Goal: Information Seeking & Learning: Find specific fact

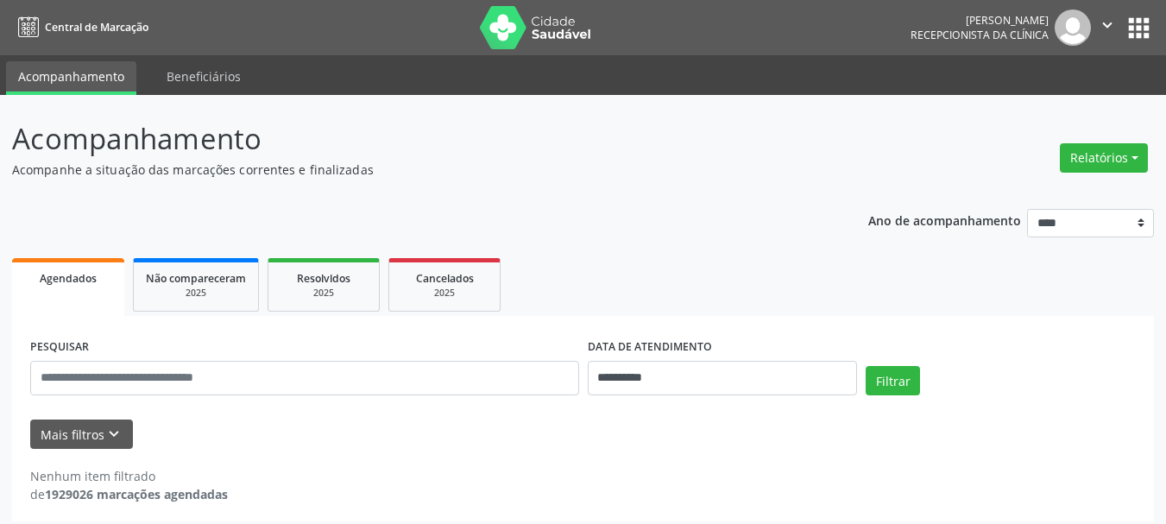
scroll to position [9, 0]
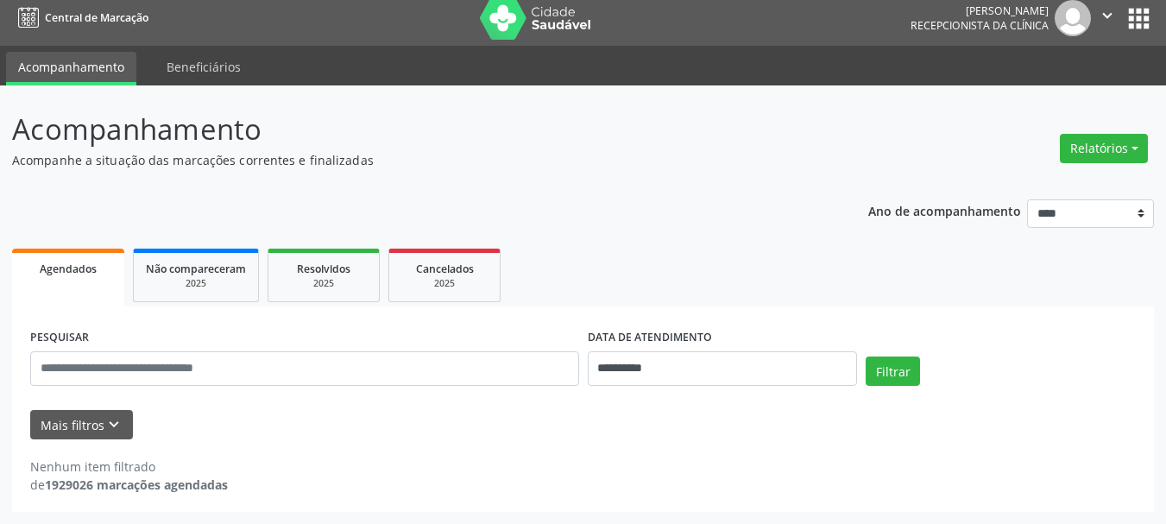
click at [1147, 16] on button "apps" at bounding box center [1139, 18] width 30 height 30
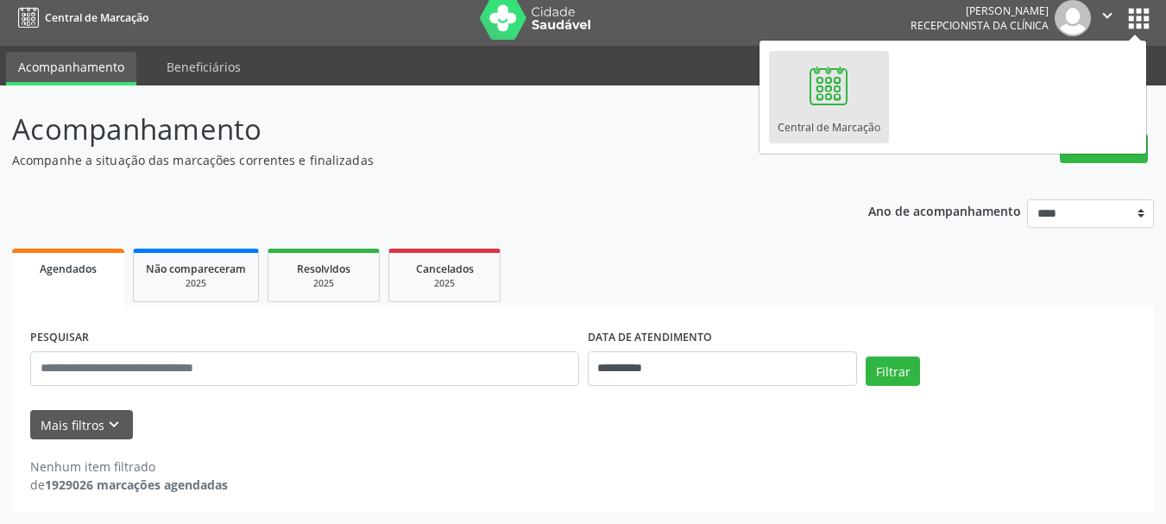
click at [938, 272] on ul "Agendados Não compareceram 2025 Resolvidos 2025 Cancelados 2025" at bounding box center [583, 275] width 1142 height 62
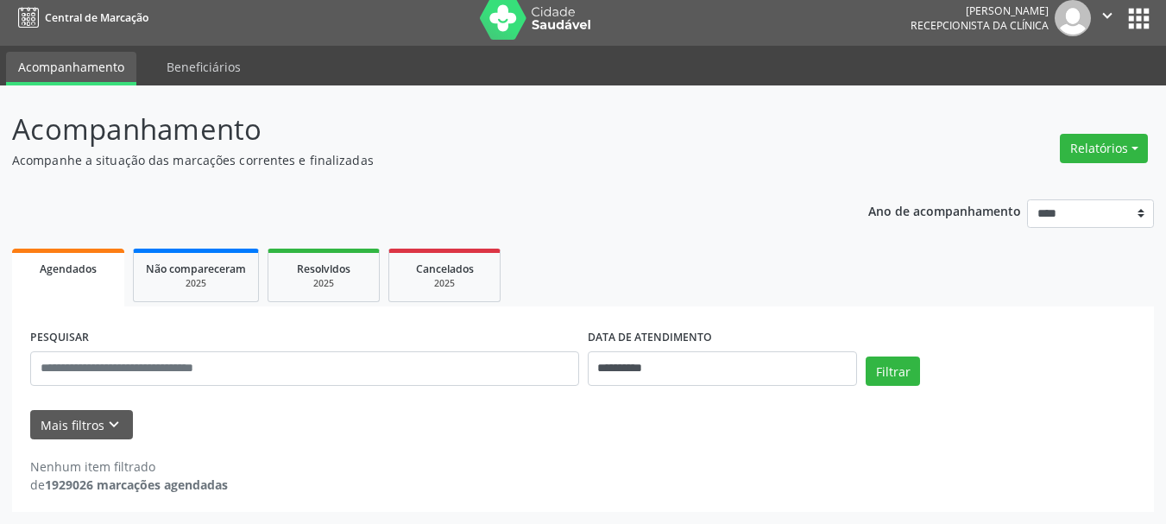
click at [1149, 7] on button "apps" at bounding box center [1139, 18] width 30 height 30
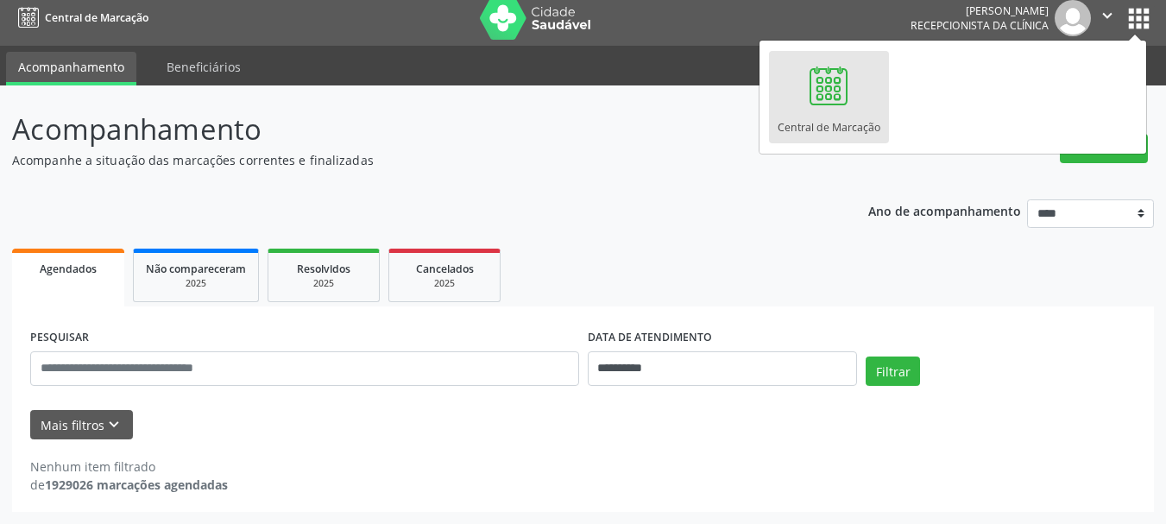
click at [1085, 11] on img at bounding box center [1073, 18] width 36 height 36
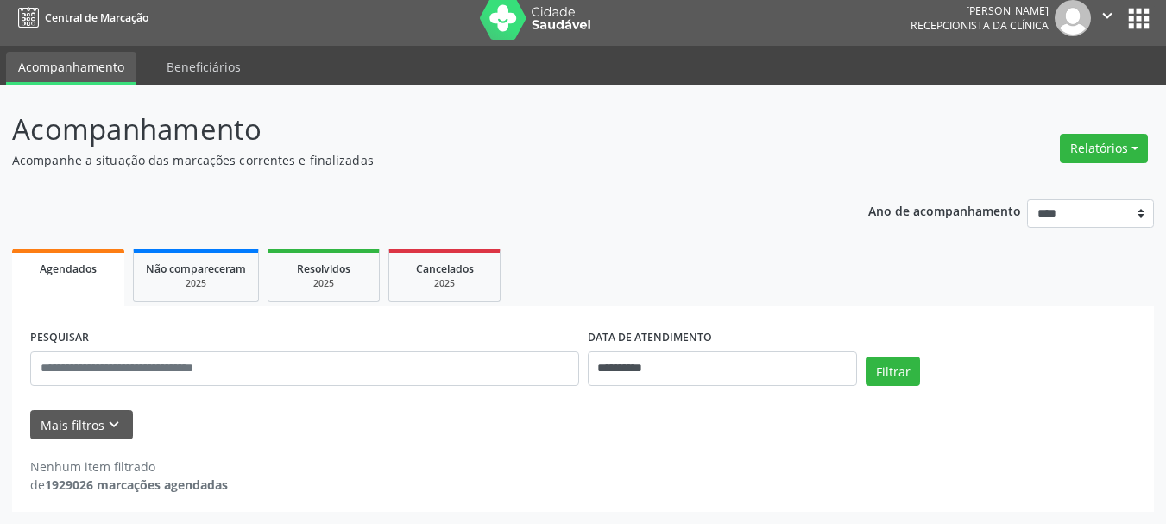
click at [1085, 11] on img at bounding box center [1073, 18] width 36 height 36
click at [1108, 19] on icon "" at bounding box center [1107, 15] width 19 height 19
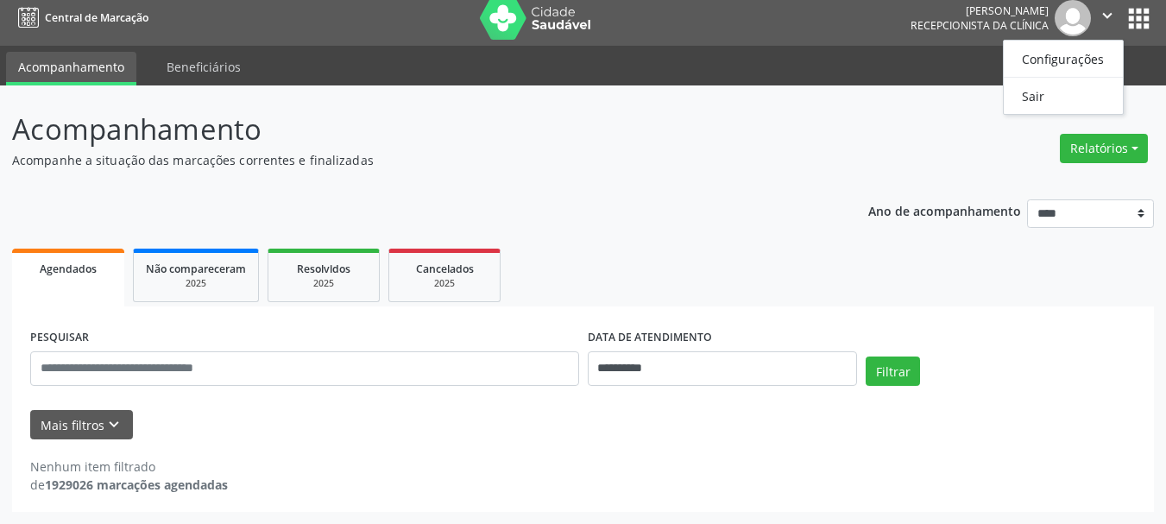
click at [804, 123] on p "Acompanhamento" at bounding box center [411, 129] width 799 height 43
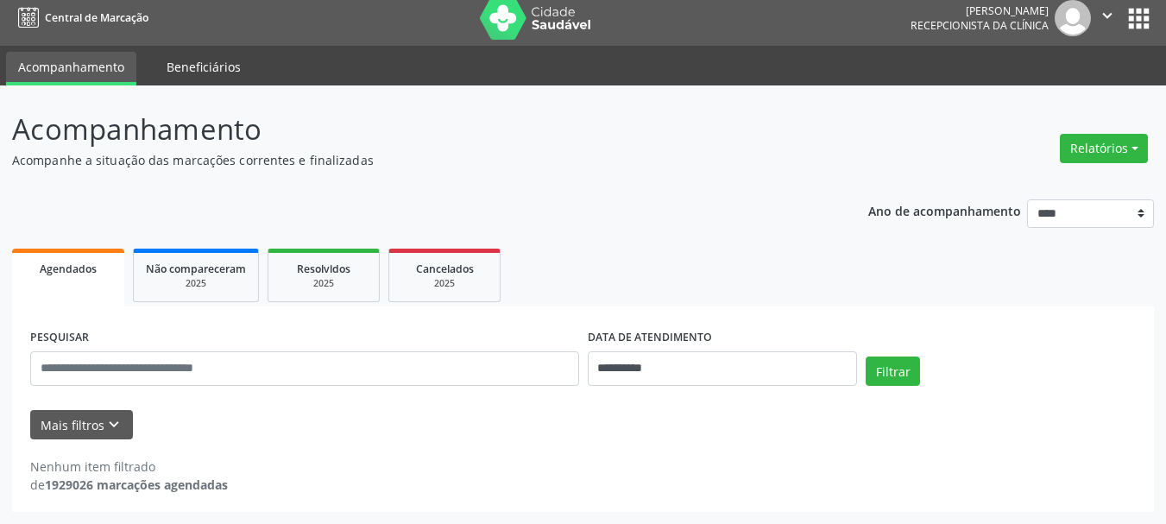
click at [210, 75] on link "Beneficiários" at bounding box center [204, 67] width 98 height 30
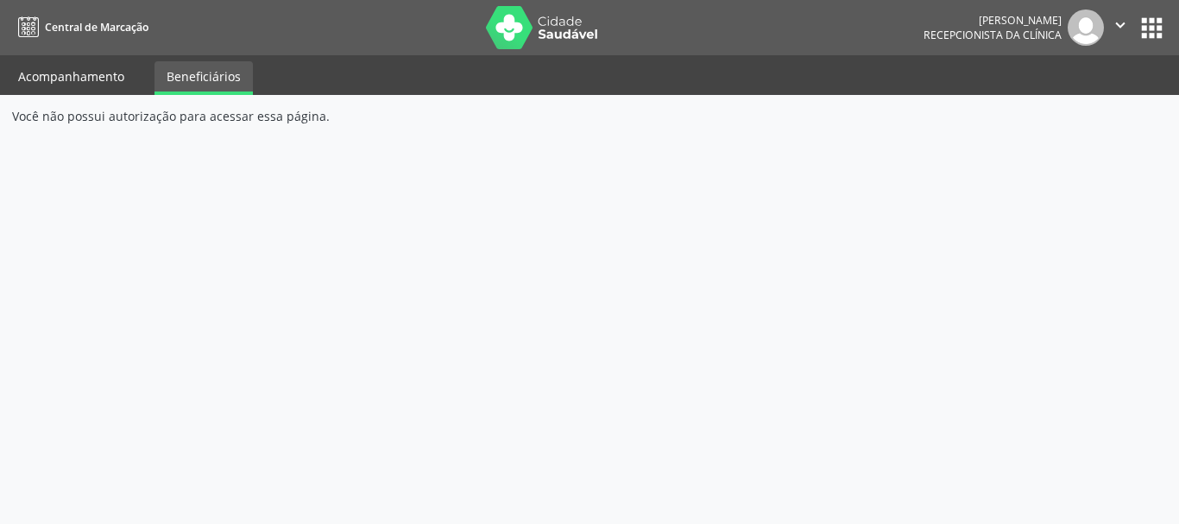
click at [92, 66] on link "Acompanhamento" at bounding box center [71, 76] width 130 height 30
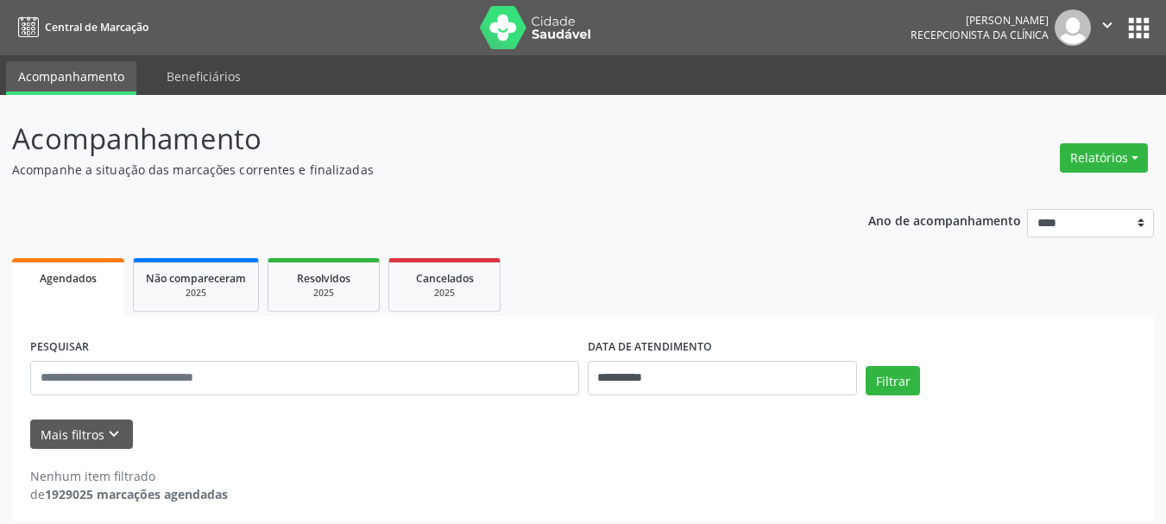
scroll to position [9, 0]
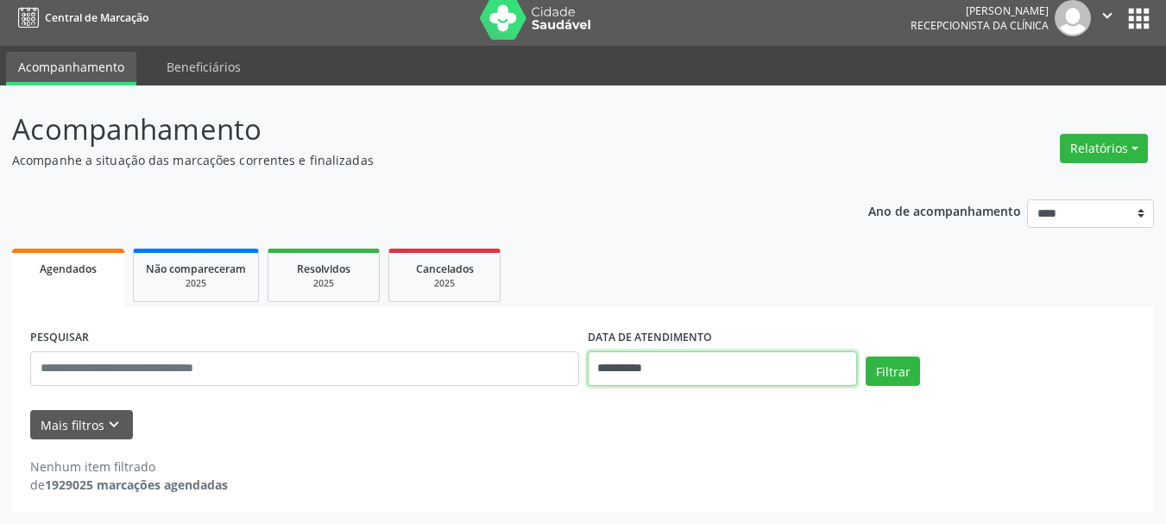
click at [723, 376] on input "**********" at bounding box center [723, 368] width 270 height 35
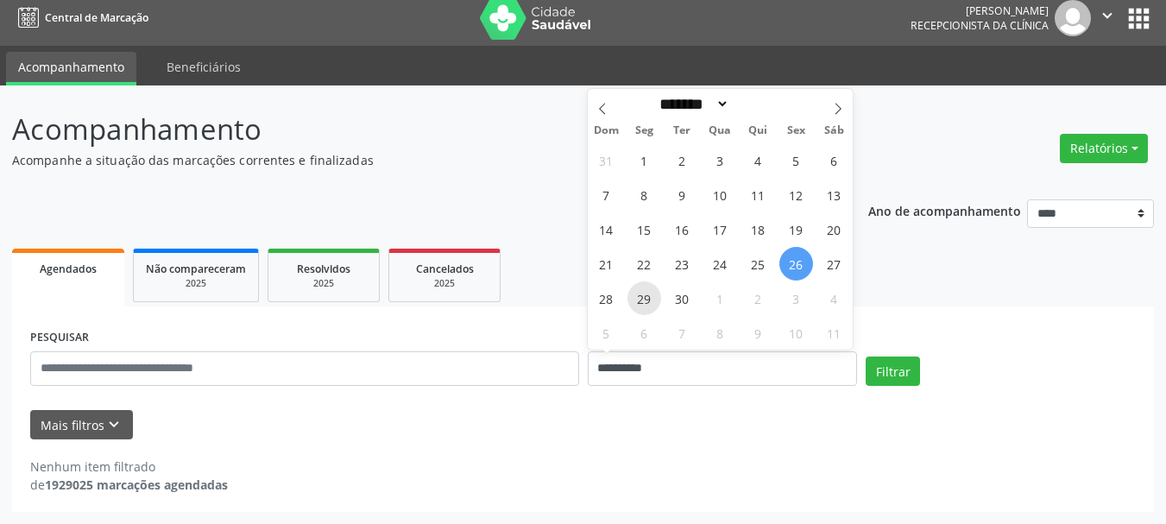
click at [650, 306] on span "29" at bounding box center [645, 298] width 34 height 34
type input "**********"
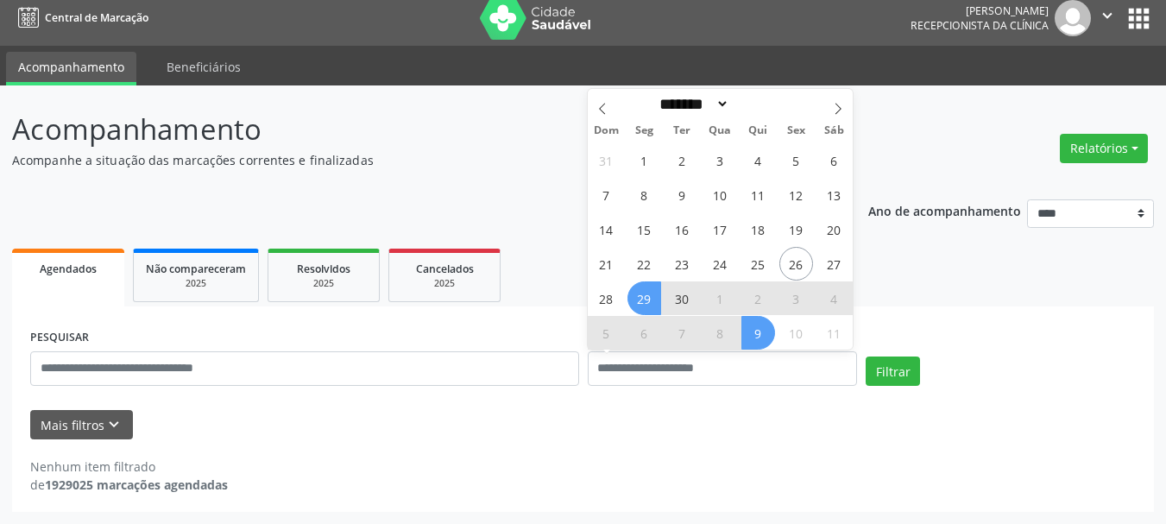
click at [799, 418] on div "Mais filtros keyboard_arrow_down" at bounding box center [583, 425] width 1115 height 30
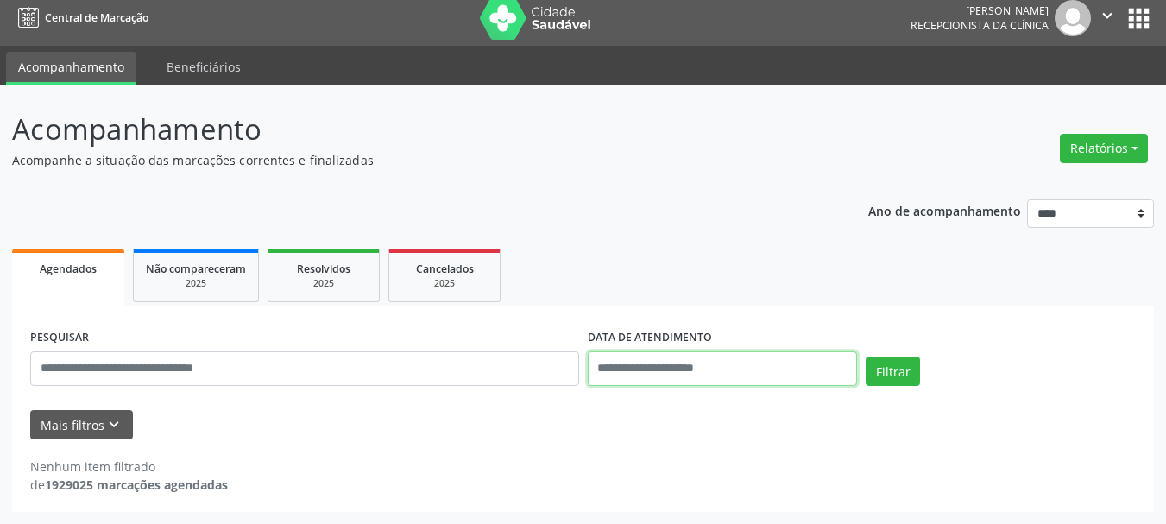
click at [697, 375] on input "text" at bounding box center [723, 368] width 270 height 35
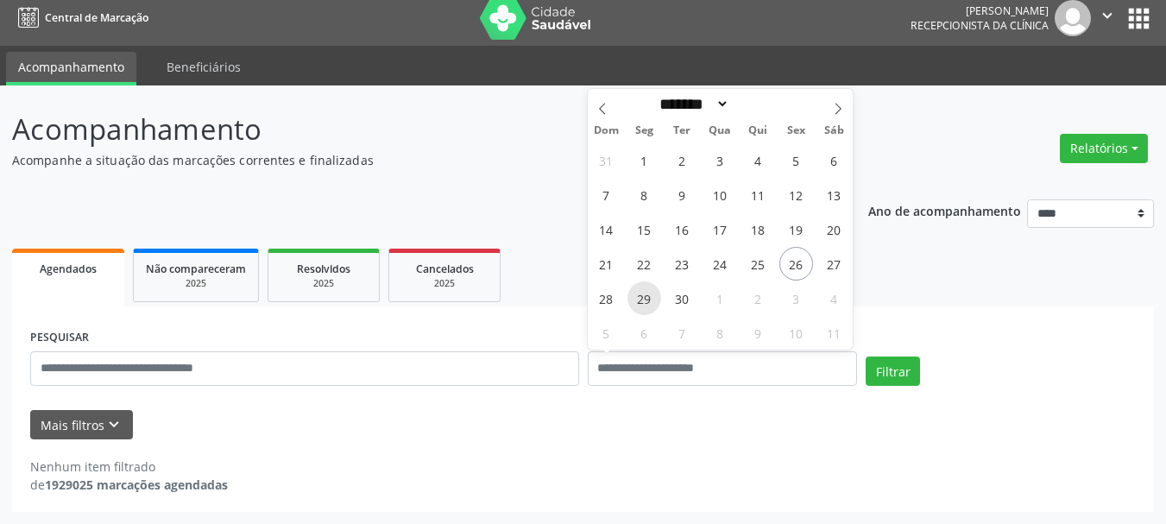
click at [642, 300] on span "29" at bounding box center [645, 298] width 34 height 34
type input "**********"
click at [642, 296] on span "29" at bounding box center [645, 298] width 34 height 34
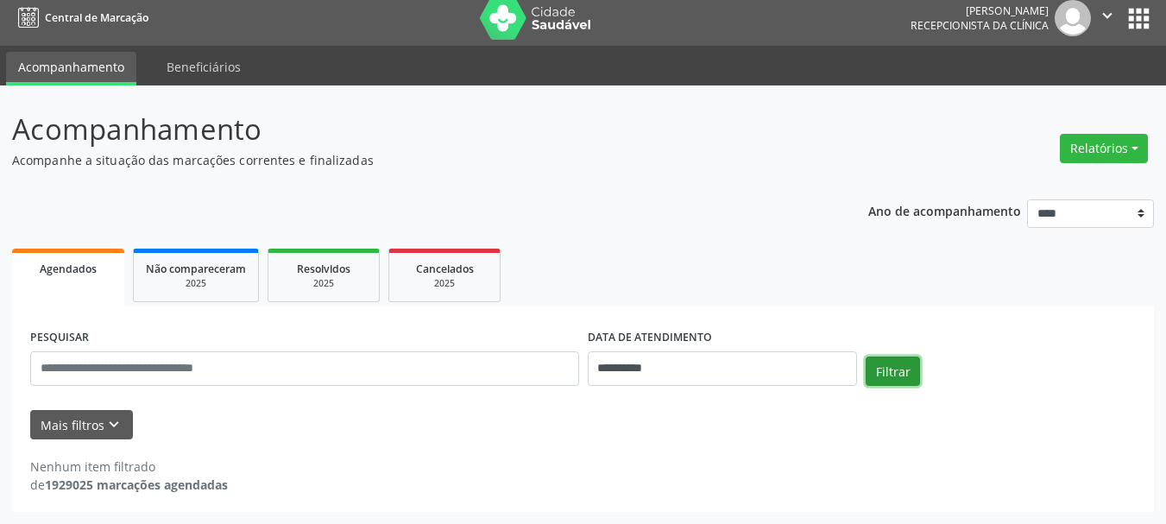
click at [880, 366] on button "Filtrar" at bounding box center [893, 371] width 54 height 29
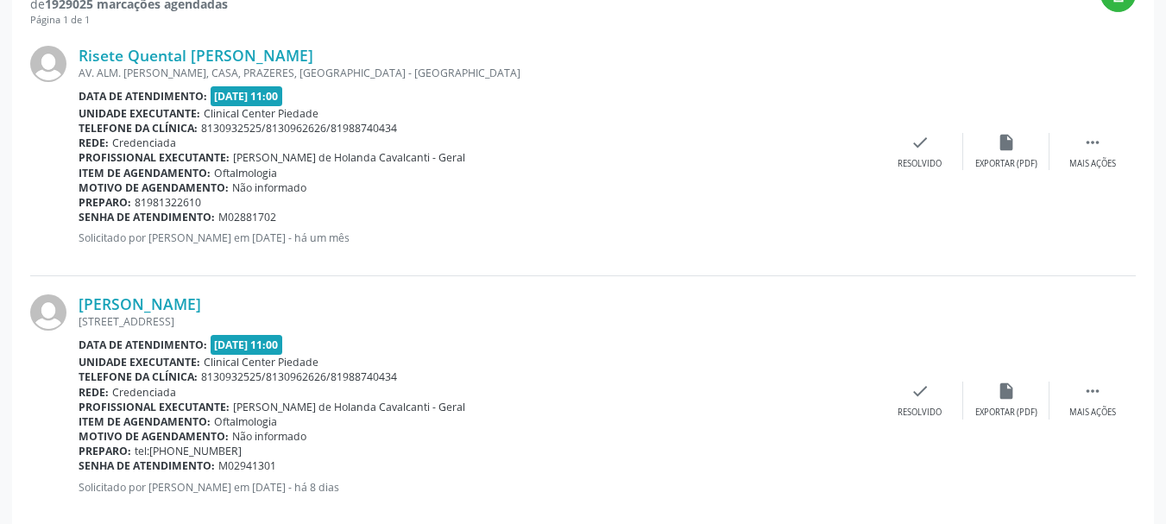
scroll to position [404, 0]
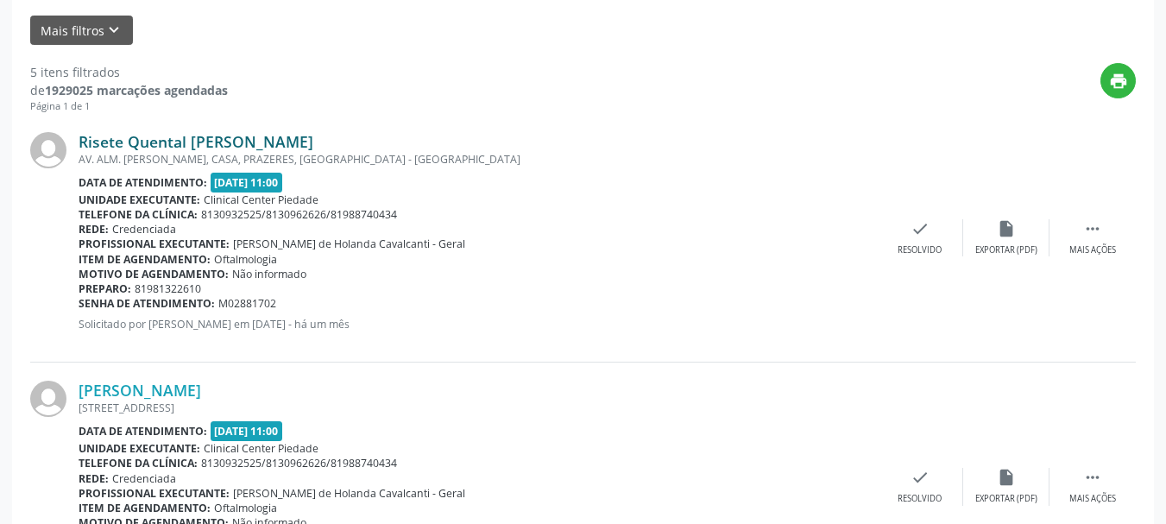
click at [104, 142] on link "Risete Quental [PERSON_NAME]" at bounding box center [196, 141] width 235 height 19
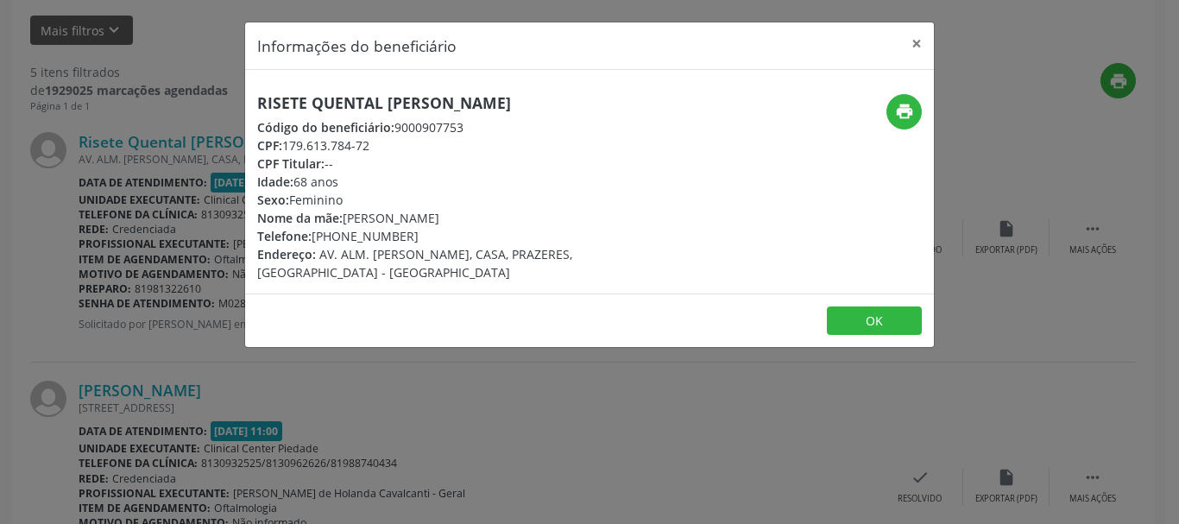
click at [383, 103] on h5 "Risete Quental [PERSON_NAME]" at bounding box center [474, 103] width 435 height 18
copy div "Risete Quental [PERSON_NAME]"
drag, startPoint x: 285, startPoint y: 145, endPoint x: 363, endPoint y: 140, distance: 78.7
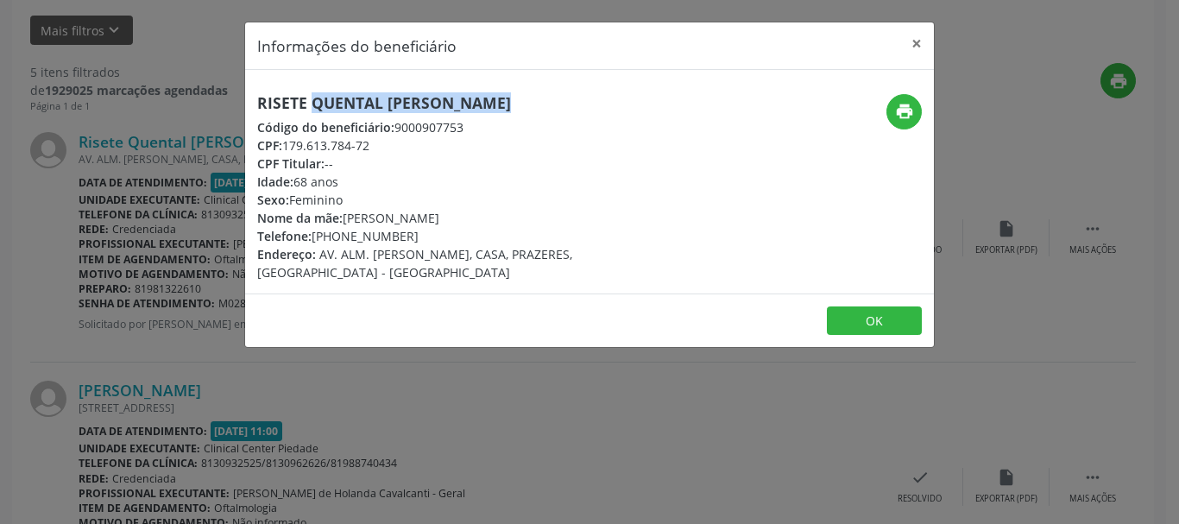
click at [362, 140] on div "CPF: 179.613.784-72" at bounding box center [474, 145] width 435 height 18
click at [378, 140] on div "CPF: 179.613.784-72" at bounding box center [474, 145] width 435 height 18
click at [374, 143] on div "CPF: 179.613.784-72" at bounding box center [474, 145] width 435 height 18
click at [355, 146] on div "CPF: 179.613.784-72" at bounding box center [474, 145] width 435 height 18
drag, startPoint x: 285, startPoint y: 142, endPoint x: 308, endPoint y: 142, distance: 23.3
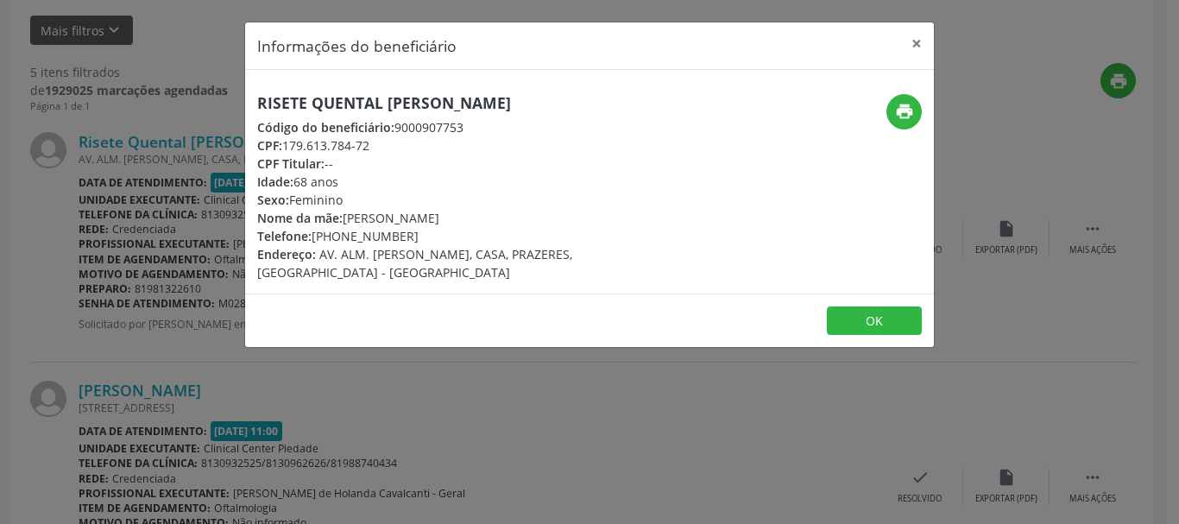
click at [292, 142] on div "CPF: 179.613.784-72" at bounding box center [474, 145] width 435 height 18
click at [366, 144] on div "CPF: 179.613.784-72" at bounding box center [474, 145] width 435 height 18
click at [365, 144] on div "CPF: 179.613.784-72" at bounding box center [474, 145] width 435 height 18
click at [364, 144] on div "CPF: 179.613.784-72" at bounding box center [474, 145] width 435 height 18
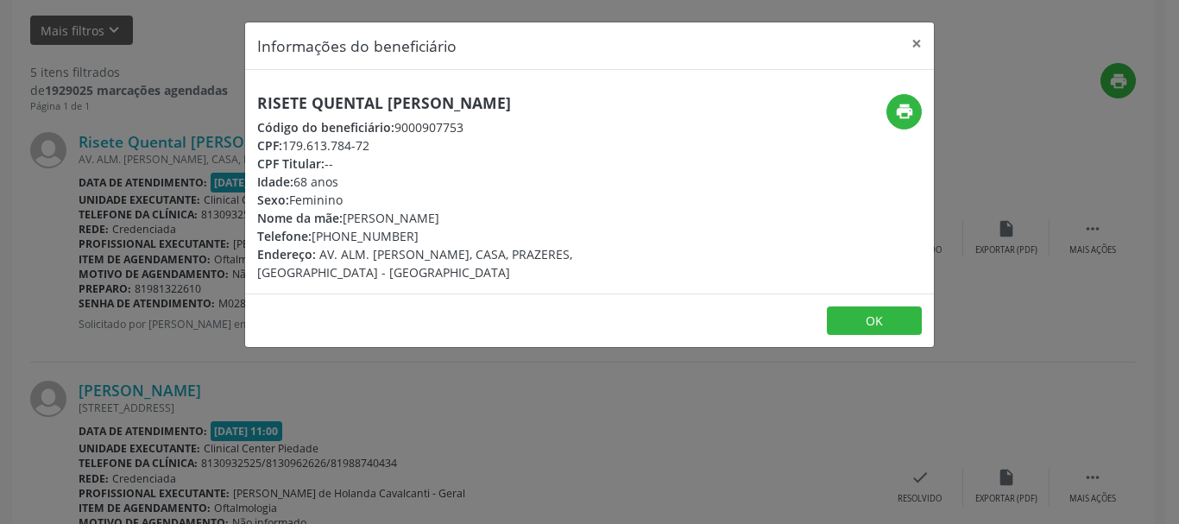
click at [389, 136] on div "CPF: 179.613.784-72" at bounding box center [474, 145] width 435 height 18
click at [368, 144] on div "CPF: 179.613.784-72" at bounding box center [474, 145] width 435 height 18
drag, startPoint x: 336, startPoint y: 144, endPoint x: 289, endPoint y: 137, distance: 47.1
click at [289, 137] on div "CPF: 179.613.784-72" at bounding box center [474, 145] width 435 height 18
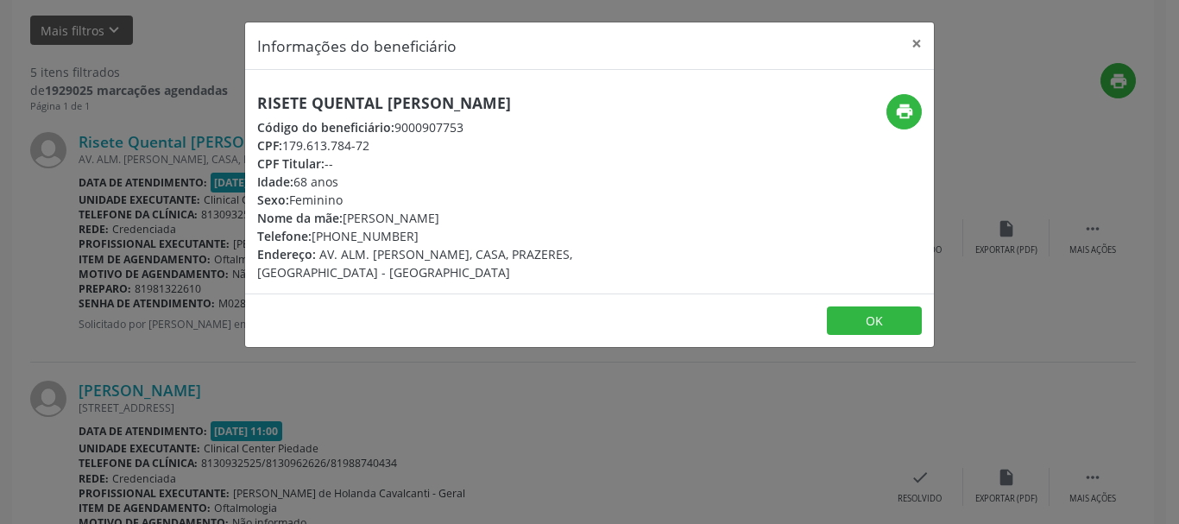
click at [326, 141] on div "CPF: 179.613.784-72" at bounding box center [474, 145] width 435 height 18
drag, startPoint x: 369, startPoint y: 146, endPoint x: 283, endPoint y: 148, distance: 85.5
click at [283, 148] on div "CPF: 179.613.784-72" at bounding box center [474, 145] width 435 height 18
copy div "179.613.784-72"
click at [363, 235] on div "Telefone: [PHONE_NUMBER]" at bounding box center [474, 236] width 435 height 18
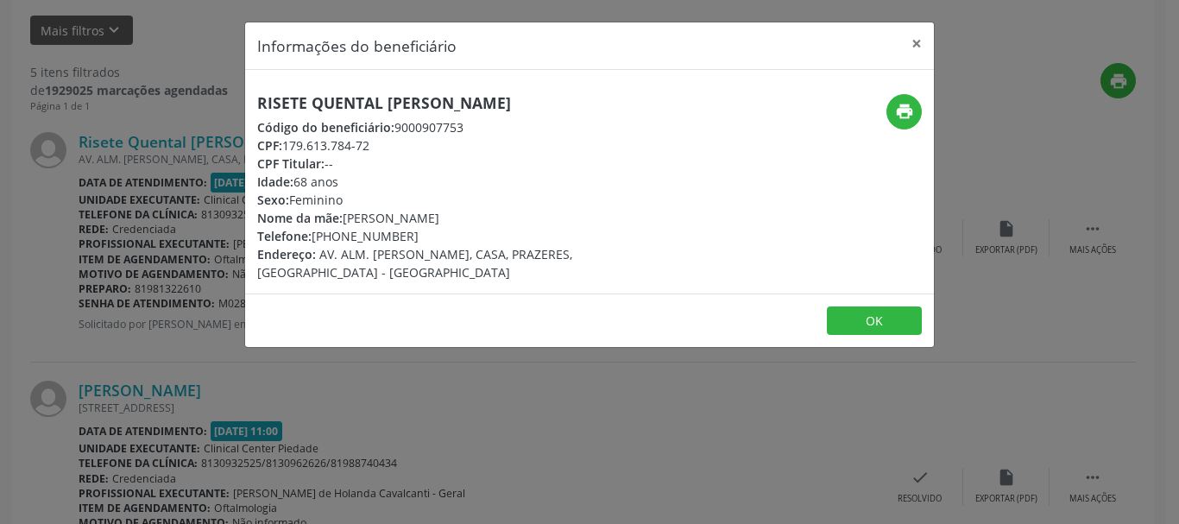
click at [363, 235] on div "Telefone: [PHONE_NUMBER]" at bounding box center [474, 236] width 435 height 18
click at [338, 239] on div "Telefone: [PHONE_NUMBER]" at bounding box center [474, 236] width 435 height 18
drag, startPoint x: 312, startPoint y: 237, endPoint x: 372, endPoint y: 237, distance: 60.4
click at [351, 237] on div "Telefone: [PHONE_NUMBER]" at bounding box center [474, 236] width 435 height 18
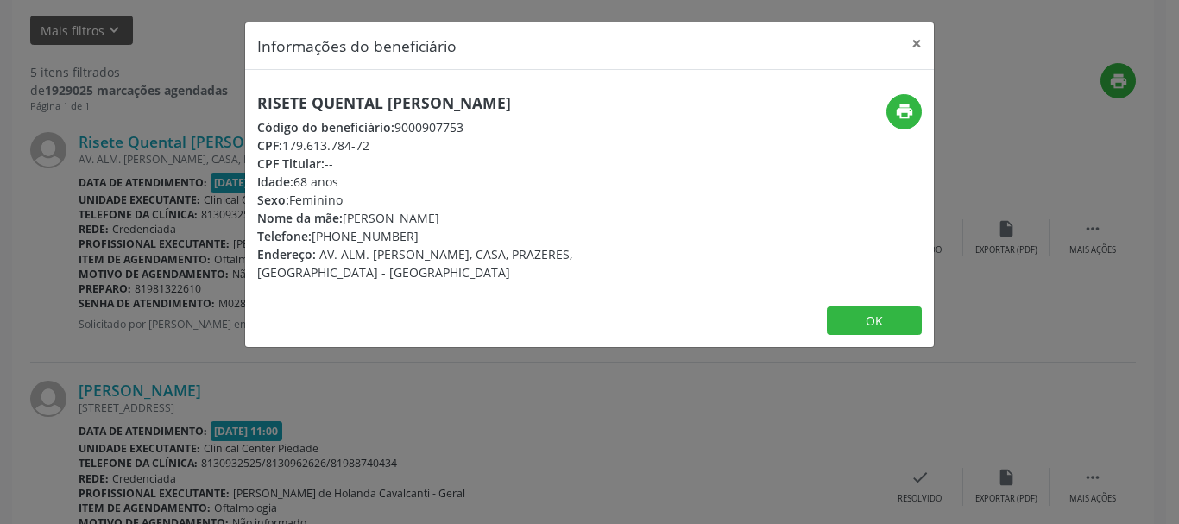
click at [407, 231] on div "Telefone: [PHONE_NUMBER]" at bounding box center [474, 236] width 435 height 18
click at [387, 232] on div "Telefone: [PHONE_NUMBER]" at bounding box center [474, 236] width 435 height 18
click at [398, 234] on div "Telefone: [PHONE_NUMBER]" at bounding box center [474, 236] width 435 height 18
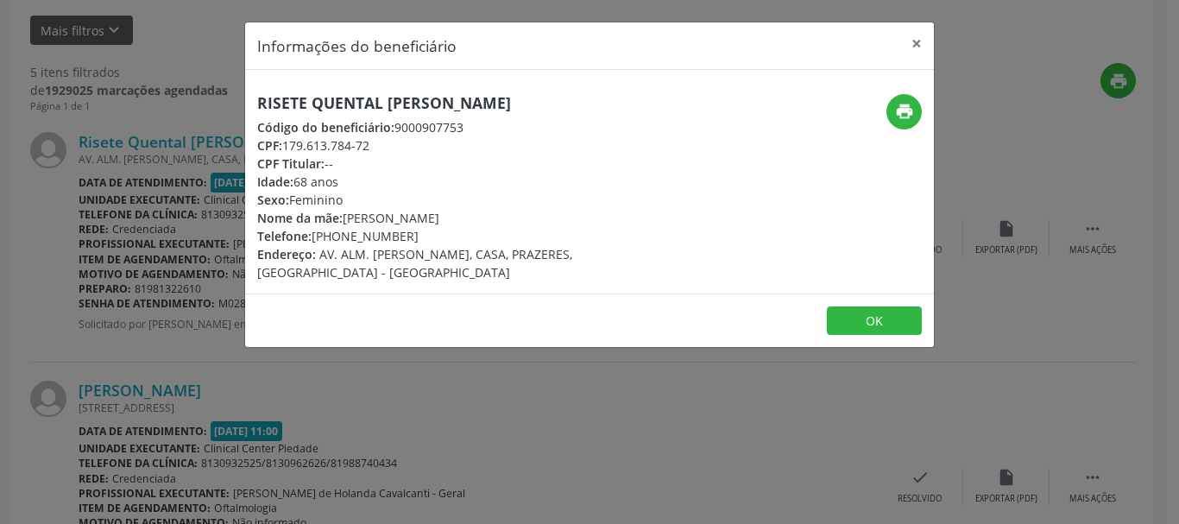
click at [405, 234] on div "Telefone: [PHONE_NUMBER]" at bounding box center [474, 236] width 435 height 18
drag, startPoint x: 402, startPoint y: 234, endPoint x: 313, endPoint y: 229, distance: 89.1
click at [313, 229] on div "Telefone: [PHONE_NUMBER]" at bounding box center [474, 236] width 435 height 18
copy div "[PHONE_NUMBER]"
click at [873, 307] on button "OK" at bounding box center [874, 320] width 95 height 29
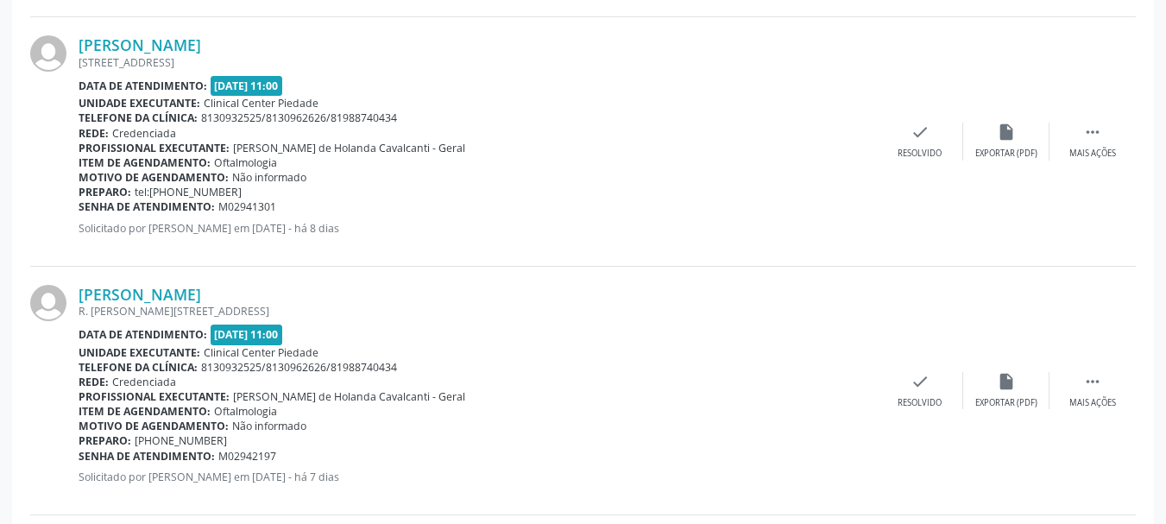
scroll to position [1008, 0]
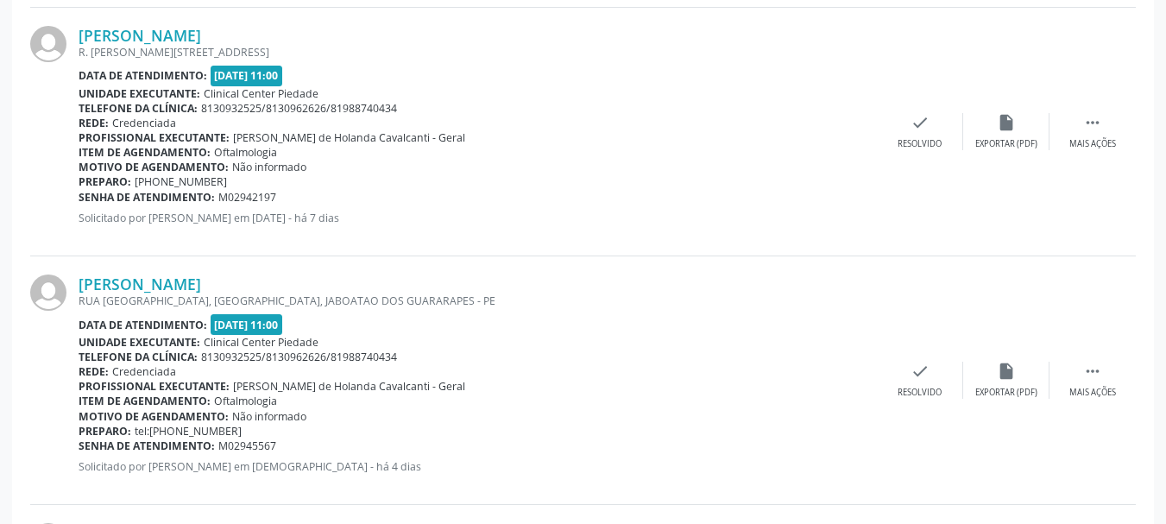
click at [141, 296] on div "RUA [GEOGRAPHIC_DATA], [GEOGRAPHIC_DATA], JABOATAO DOS GUARARAPES - PE" at bounding box center [478, 301] width 799 height 15
click at [144, 291] on link "[PERSON_NAME]" at bounding box center [140, 284] width 123 height 19
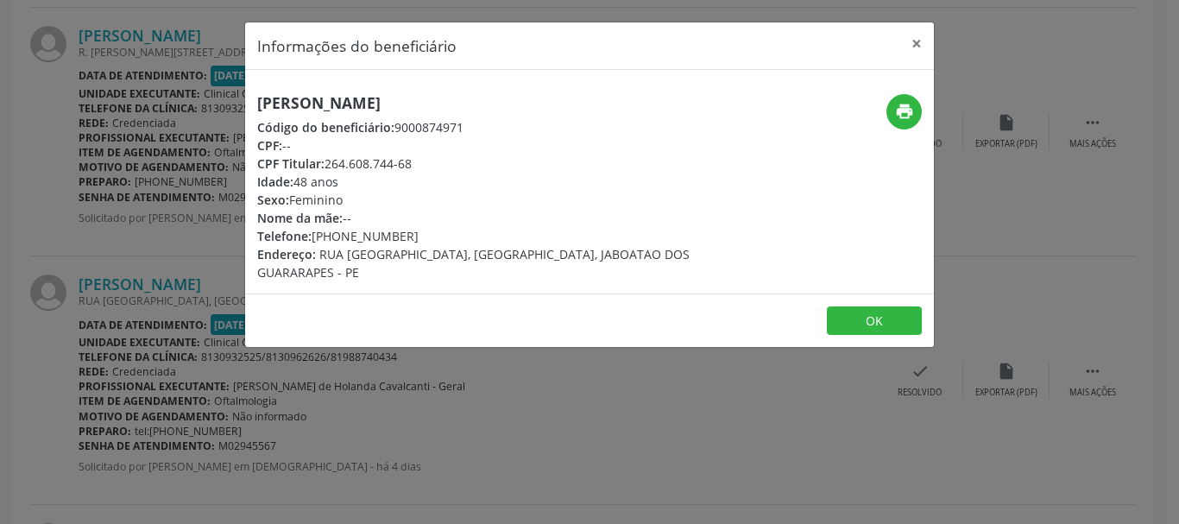
click at [332, 94] on h5 "[PERSON_NAME]" at bounding box center [474, 103] width 435 height 18
copy div "[PERSON_NAME]"
drag, startPoint x: 324, startPoint y: 165, endPoint x: 394, endPoint y: 157, distance: 70.4
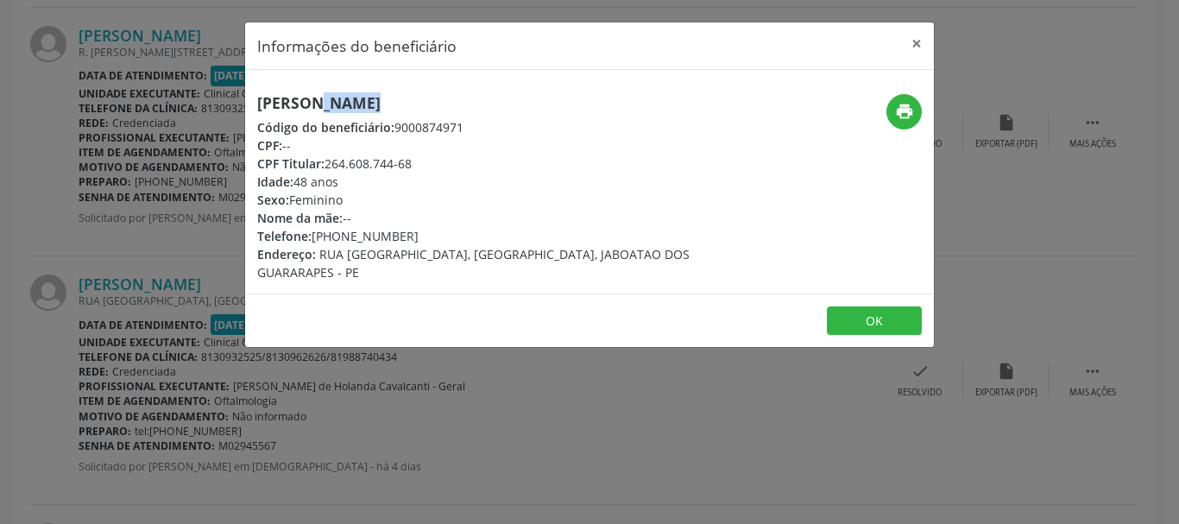
click at [391, 157] on div "CPF Titular: 264.608.744-68" at bounding box center [474, 164] width 435 height 18
click at [415, 156] on div "CPF Titular: 264.608.744-68" at bounding box center [474, 164] width 435 height 18
drag, startPoint x: 328, startPoint y: 161, endPoint x: 420, endPoint y: 167, distance: 92.6
click at [420, 167] on div "CPF Titular: 264.608.744-68" at bounding box center [474, 164] width 435 height 18
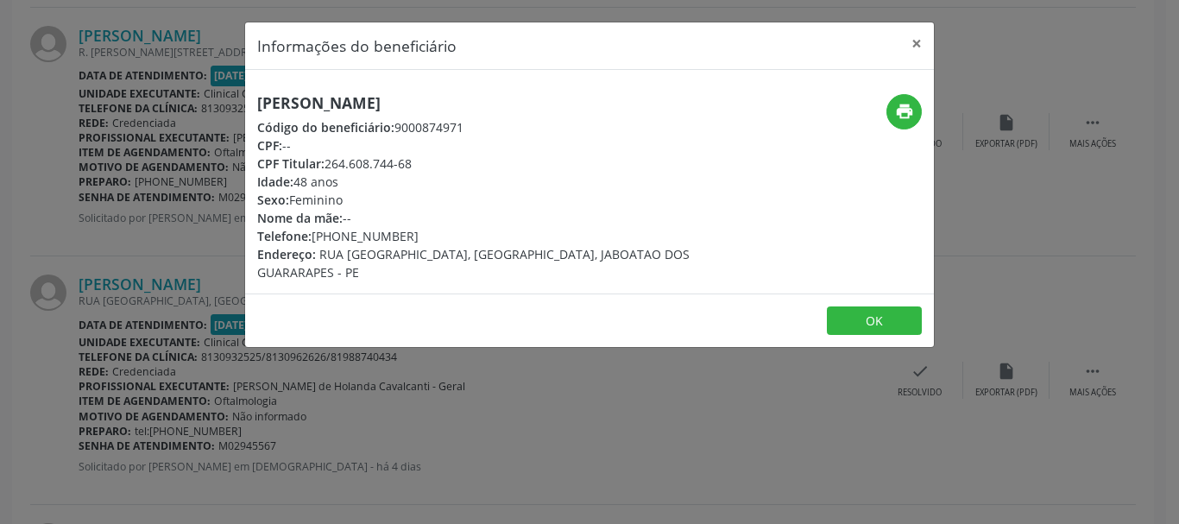
click at [420, 167] on div "CPF Titular: 264.608.744-68" at bounding box center [474, 164] width 435 height 18
drag, startPoint x: 325, startPoint y: 161, endPoint x: 417, endPoint y: 165, distance: 91.6
click at [417, 165] on div "CPF Titular: 264.608.744-68" at bounding box center [474, 164] width 435 height 18
copy div "264.608.744-68"
click at [312, 238] on span "Telefone:" at bounding box center [284, 236] width 54 height 16
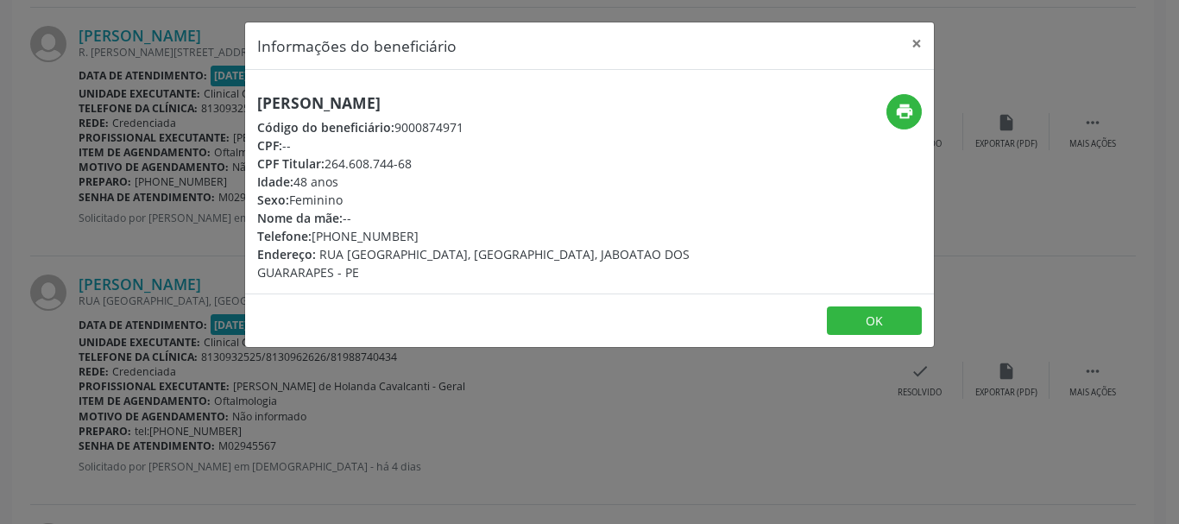
drag, startPoint x: 345, startPoint y: 234, endPoint x: 382, endPoint y: 232, distance: 37.2
click at [382, 232] on div "Telefone: [PHONE_NUMBER]" at bounding box center [474, 236] width 435 height 18
copy div "[PHONE_NUMBER]"
click at [916, 46] on button "×" at bounding box center [917, 43] width 35 height 42
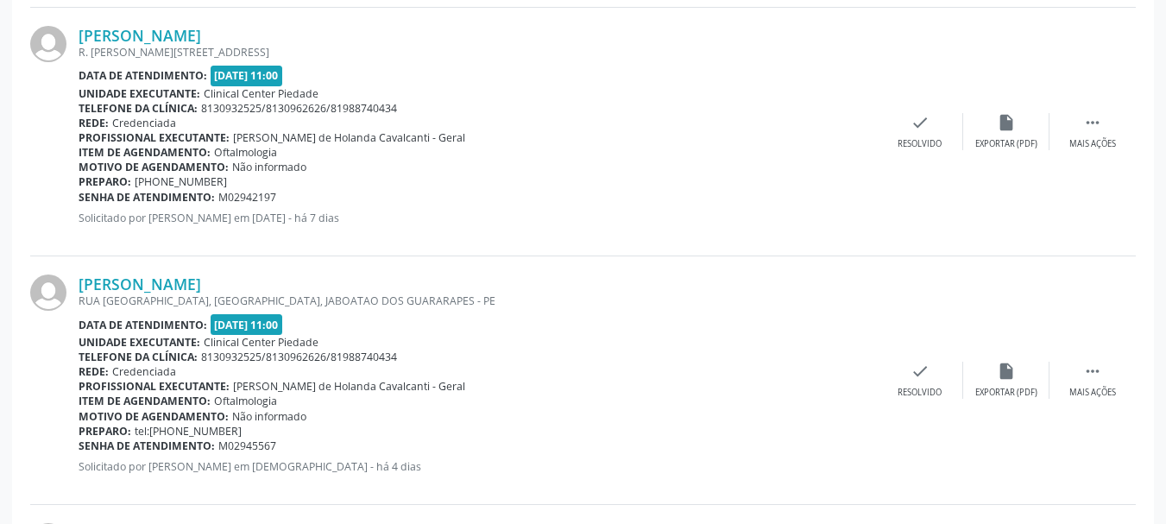
scroll to position [1181, 0]
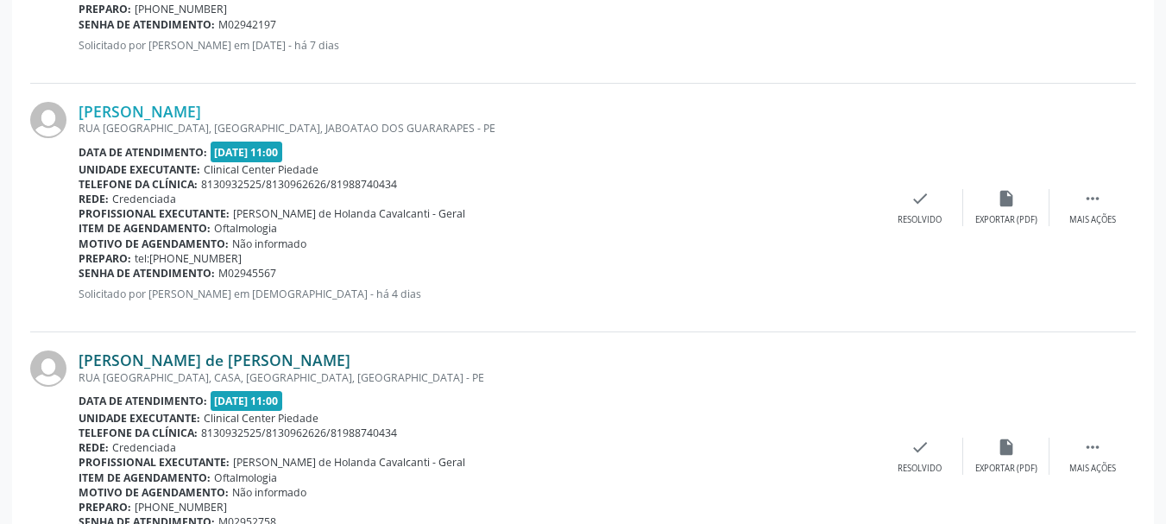
click at [148, 363] on link "[PERSON_NAME] de [PERSON_NAME]" at bounding box center [215, 360] width 272 height 19
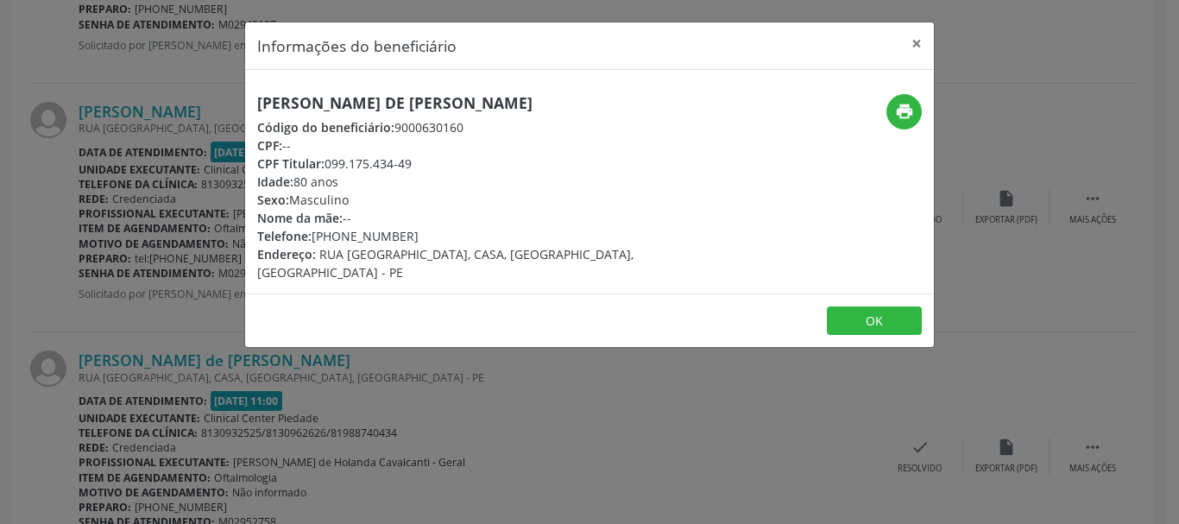
click at [291, 97] on h5 "[PERSON_NAME] de [PERSON_NAME]" at bounding box center [474, 103] width 435 height 18
copy div "[PERSON_NAME] de [PERSON_NAME]"
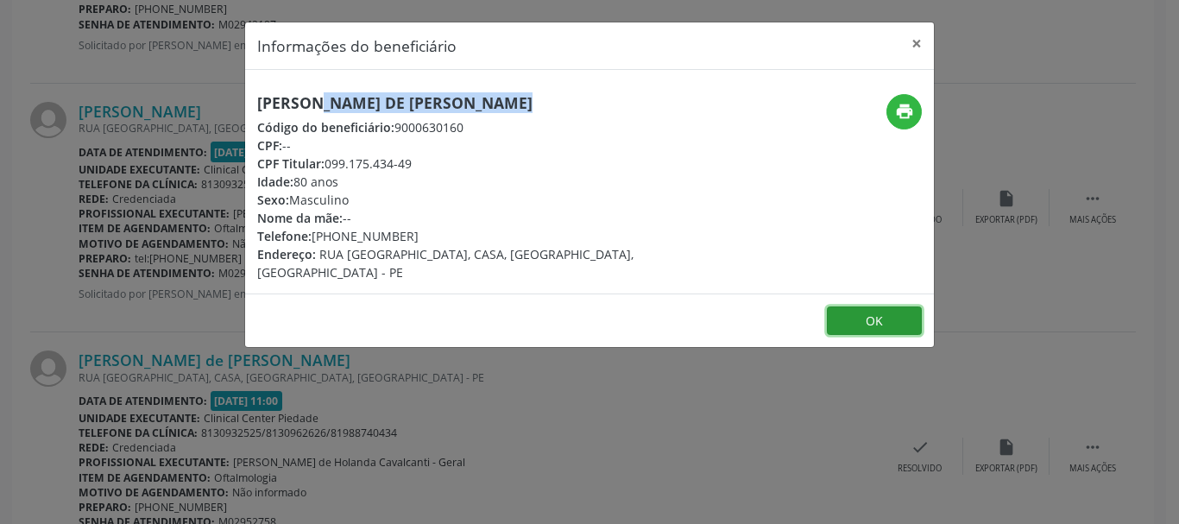
click at [878, 320] on button "OK" at bounding box center [874, 320] width 95 height 29
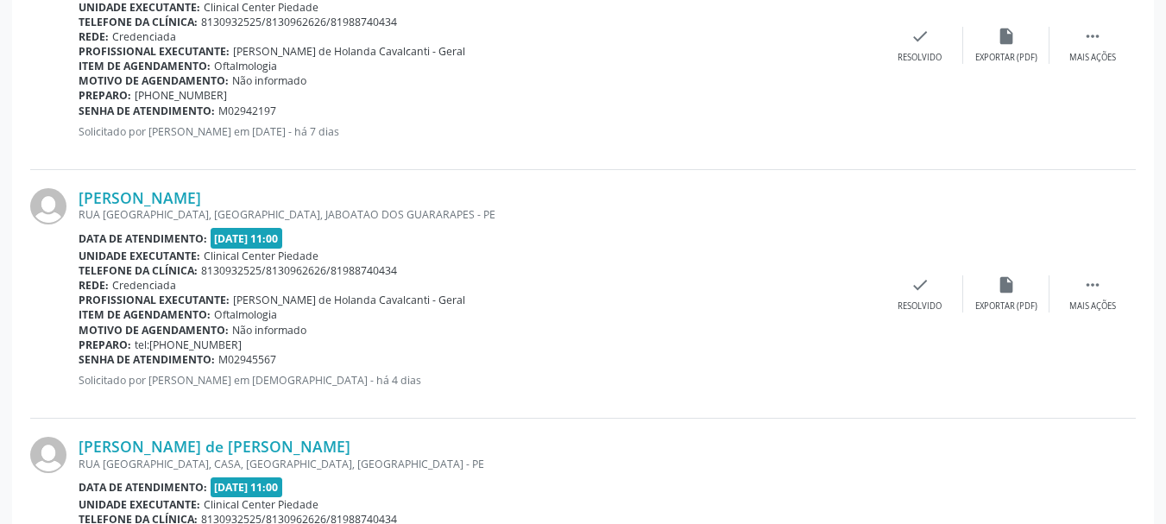
scroll to position [836, 0]
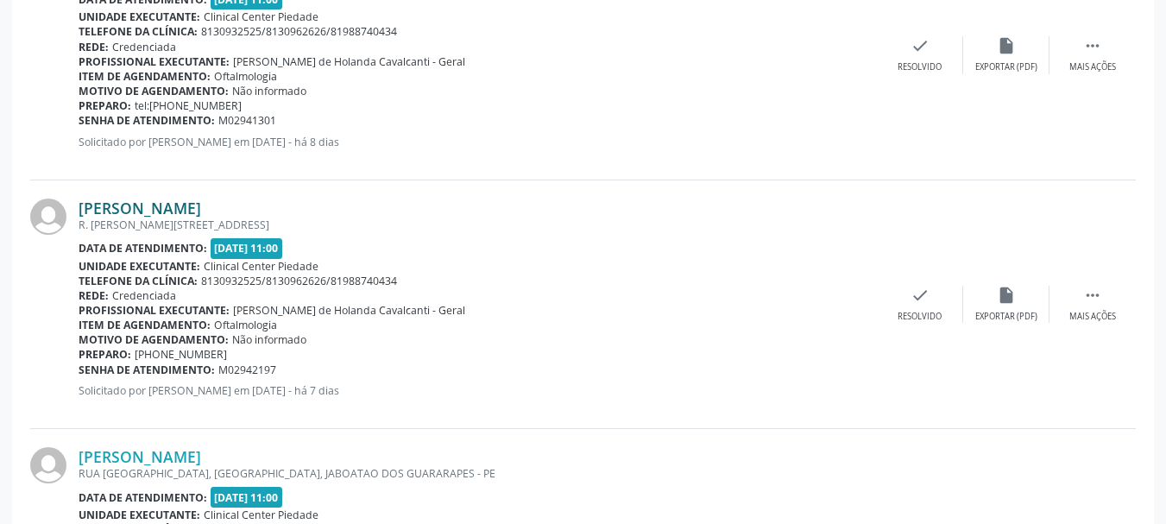
click at [156, 205] on link "[PERSON_NAME]" at bounding box center [140, 208] width 123 height 19
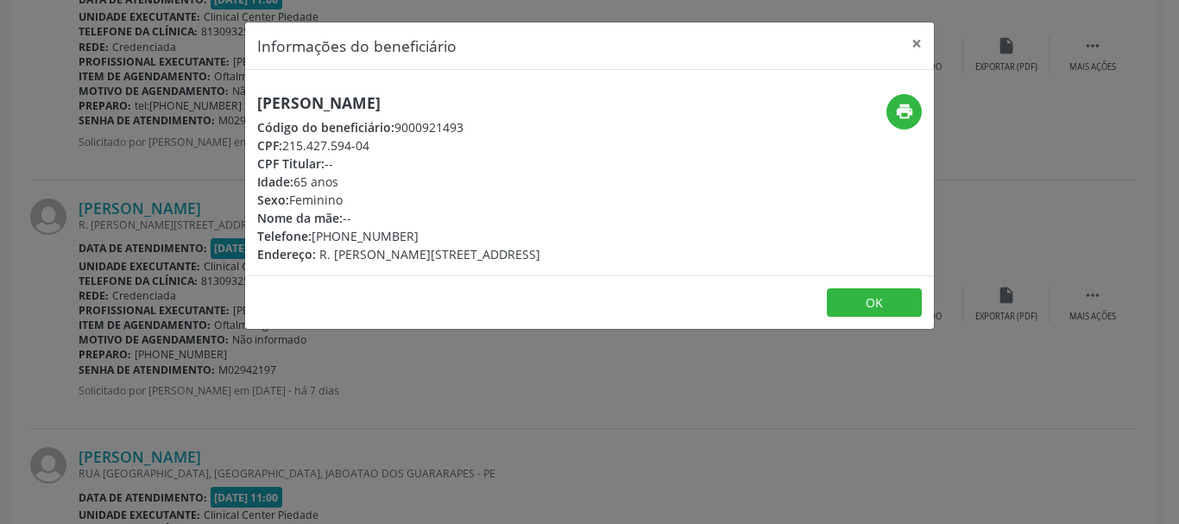
click at [324, 106] on h5 "[PERSON_NAME]" at bounding box center [398, 103] width 283 height 18
copy div "[PERSON_NAME]"
click at [344, 236] on div "Telefone: [PHONE_NUMBER]" at bounding box center [398, 236] width 283 height 18
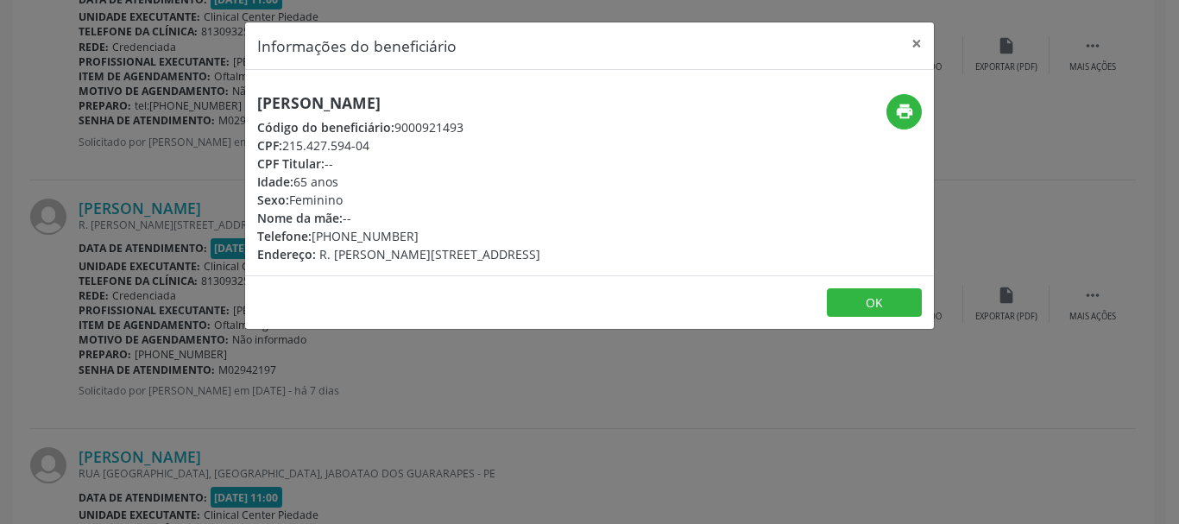
click at [344, 236] on div "Telefone: [PHONE_NUMBER]" at bounding box center [398, 236] width 283 height 18
click at [321, 236] on div "Telefone: [PHONE_NUMBER]" at bounding box center [398, 236] width 283 height 18
click at [316, 236] on div "Telefone: [PHONE_NUMBER]" at bounding box center [398, 236] width 283 height 18
drag, startPoint x: 316, startPoint y: 236, endPoint x: 335, endPoint y: 236, distance: 19.0
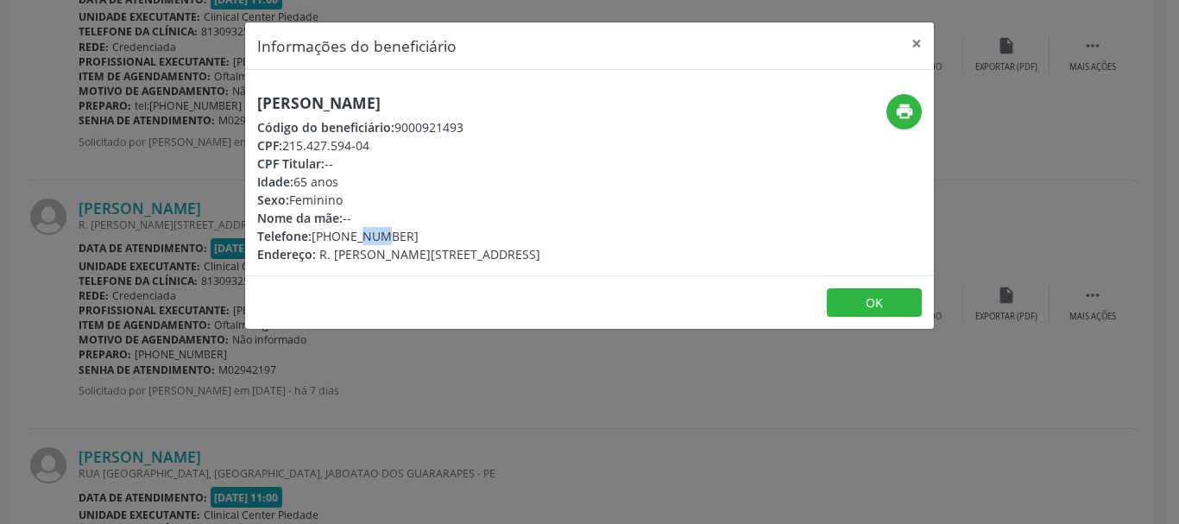
click at [328, 236] on div "Telefone: [PHONE_NUMBER]" at bounding box center [398, 236] width 283 height 18
drag, startPoint x: 359, startPoint y: 236, endPoint x: 385, endPoint y: 235, distance: 25.9
click at [385, 235] on div "Telefone: [PHONE_NUMBER]" at bounding box center [398, 236] width 283 height 18
click at [348, 233] on div "Telefone: [PHONE_NUMBER]" at bounding box center [398, 236] width 283 height 18
drag, startPoint x: 313, startPoint y: 236, endPoint x: 402, endPoint y: 235, distance: 89.8
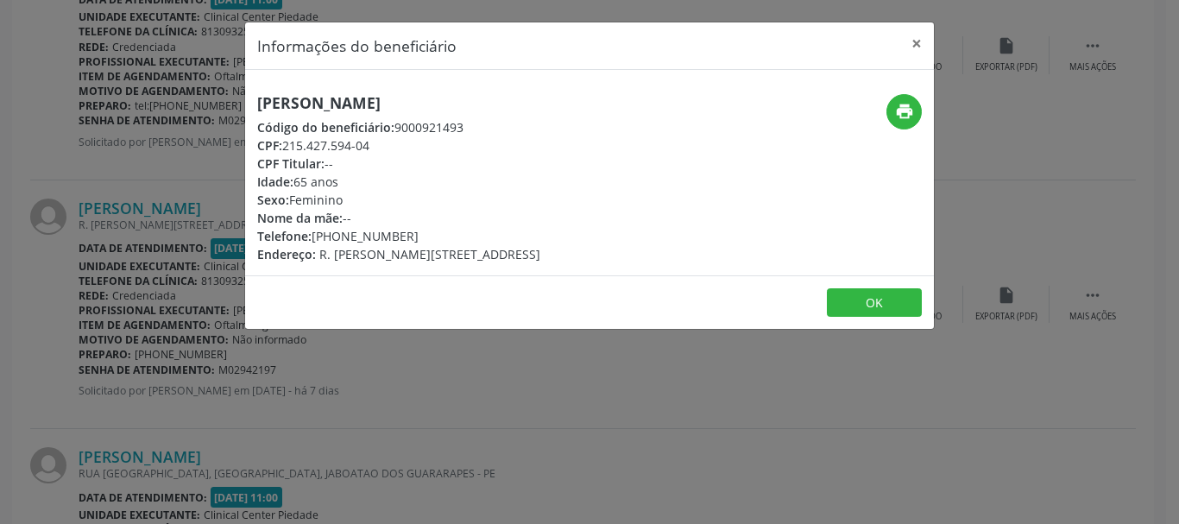
click at [377, 236] on div "Telefone: [PHONE_NUMBER]" at bounding box center [398, 236] width 283 height 18
drag, startPoint x: 402, startPoint y: 235, endPoint x: 417, endPoint y: 233, distance: 14.8
click at [417, 233] on div "Telefone: [PHONE_NUMBER]" at bounding box center [398, 236] width 283 height 18
click at [377, 230] on div "Telefone: [PHONE_NUMBER]" at bounding box center [398, 236] width 283 height 18
click at [316, 237] on div "Telefone: [PHONE_NUMBER]" at bounding box center [398, 236] width 283 height 18
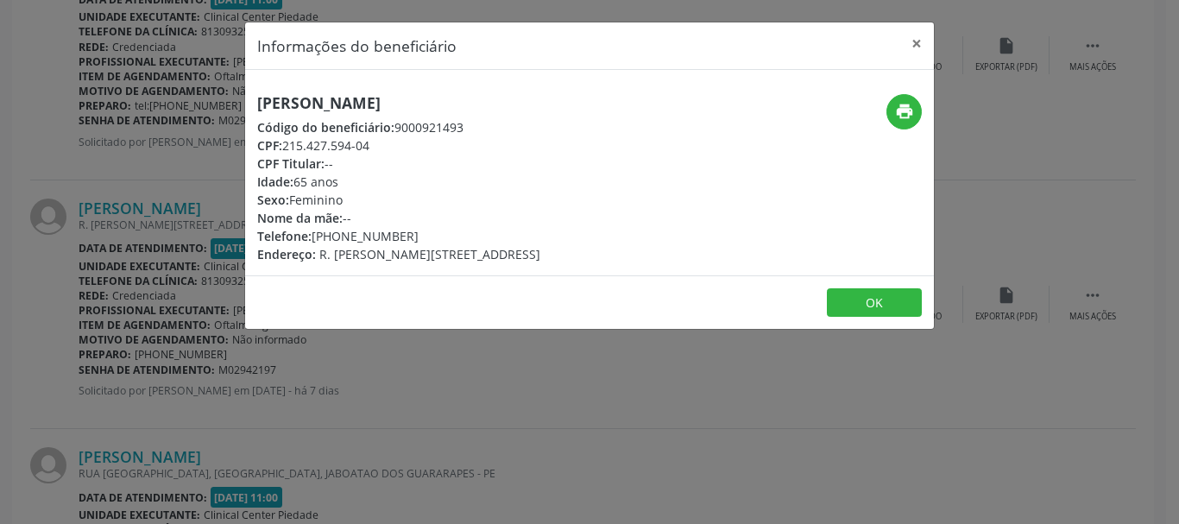
drag, startPoint x: 313, startPoint y: 236, endPoint x: 371, endPoint y: 233, distance: 58.8
click at [367, 233] on div "Telefone: [PHONE_NUMBER]" at bounding box center [398, 236] width 283 height 18
drag, startPoint x: 371, startPoint y: 233, endPoint x: 383, endPoint y: 231, distance: 12.4
click at [380, 231] on div "Telefone: [PHONE_NUMBER]" at bounding box center [398, 236] width 283 height 18
click at [402, 227] on div "Telefone: [PHONE_NUMBER]" at bounding box center [398, 236] width 283 height 18
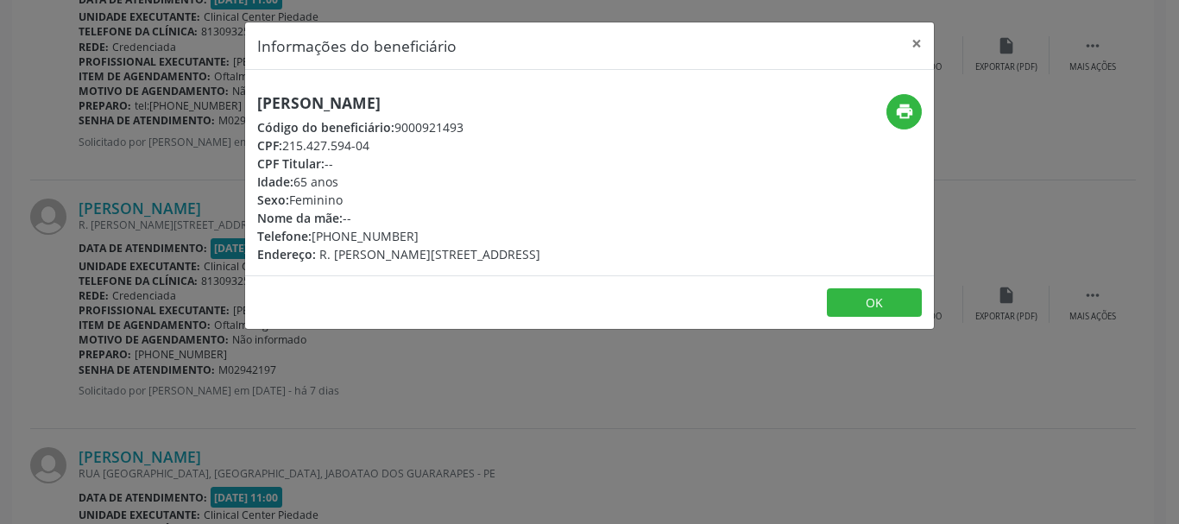
click at [411, 231] on div "Telefone: [PHONE_NUMBER]" at bounding box center [398, 236] width 283 height 18
click at [406, 235] on div "Telefone: [PHONE_NUMBER]" at bounding box center [398, 236] width 283 height 18
drag, startPoint x: 406, startPoint y: 235, endPoint x: 336, endPoint y: 235, distance: 69.9
click at [336, 235] on div "Telefone: [PHONE_NUMBER]" at bounding box center [398, 236] width 283 height 18
click at [312, 232] on div "Telefone: [PHONE_NUMBER]" at bounding box center [398, 236] width 283 height 18
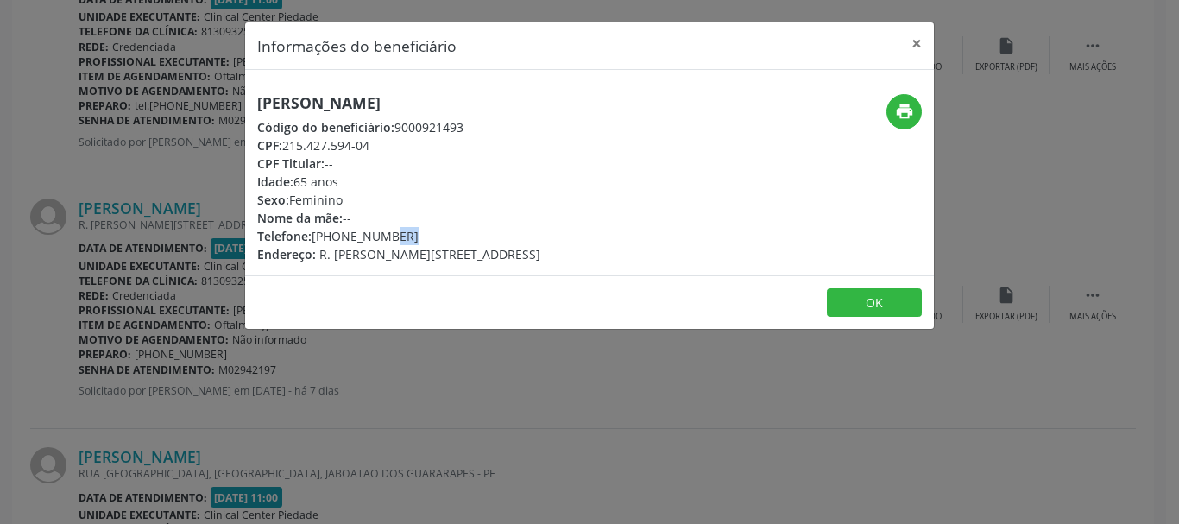
click at [312, 232] on span "Telefone:" at bounding box center [284, 236] width 54 height 16
drag, startPoint x: 405, startPoint y: 230, endPoint x: 322, endPoint y: 237, distance: 83.2
click at [324, 237] on div "Telefone: [PHONE_NUMBER]" at bounding box center [398, 236] width 283 height 18
click at [312, 236] on span "Telefone:" at bounding box center [284, 236] width 54 height 16
drag, startPoint x: 403, startPoint y: 234, endPoint x: 300, endPoint y: 241, distance: 103.8
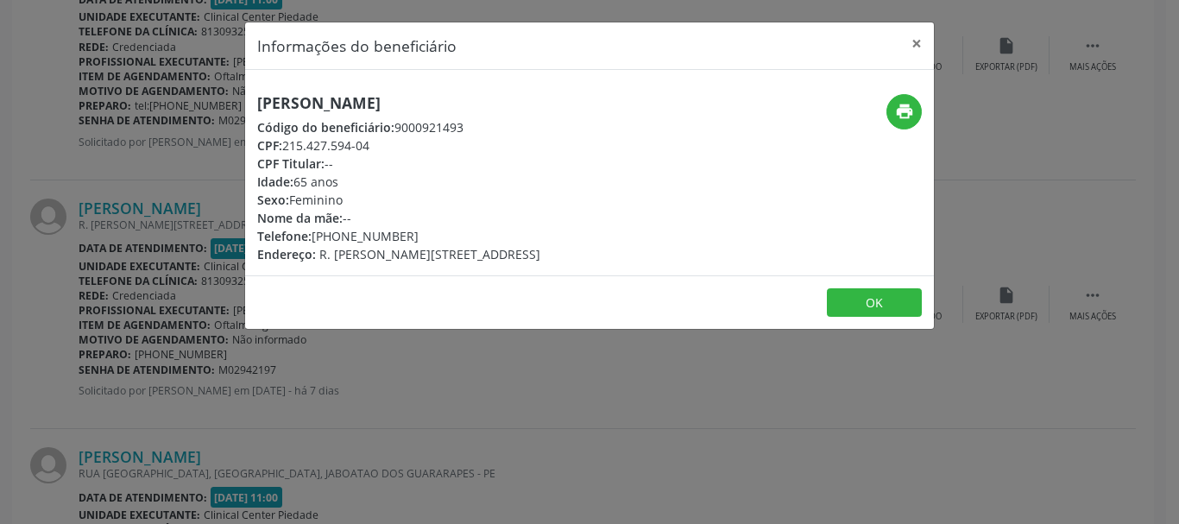
click at [305, 241] on div "Telefone: [PHONE_NUMBER]" at bounding box center [398, 236] width 283 height 18
click at [300, 241] on span "Telefone:" at bounding box center [284, 236] width 54 height 16
click at [343, 224] on div "[PERSON_NAME] Código do beneficiário: 9000921493 CPF: 215.427.594-04 CPF Titula…" at bounding box center [398, 178] width 283 height 169
click at [402, 243] on div "Telefone: [PHONE_NUMBER]" at bounding box center [398, 236] width 283 height 18
click at [401, 238] on div "Telefone: [PHONE_NUMBER]" at bounding box center [398, 236] width 283 height 18
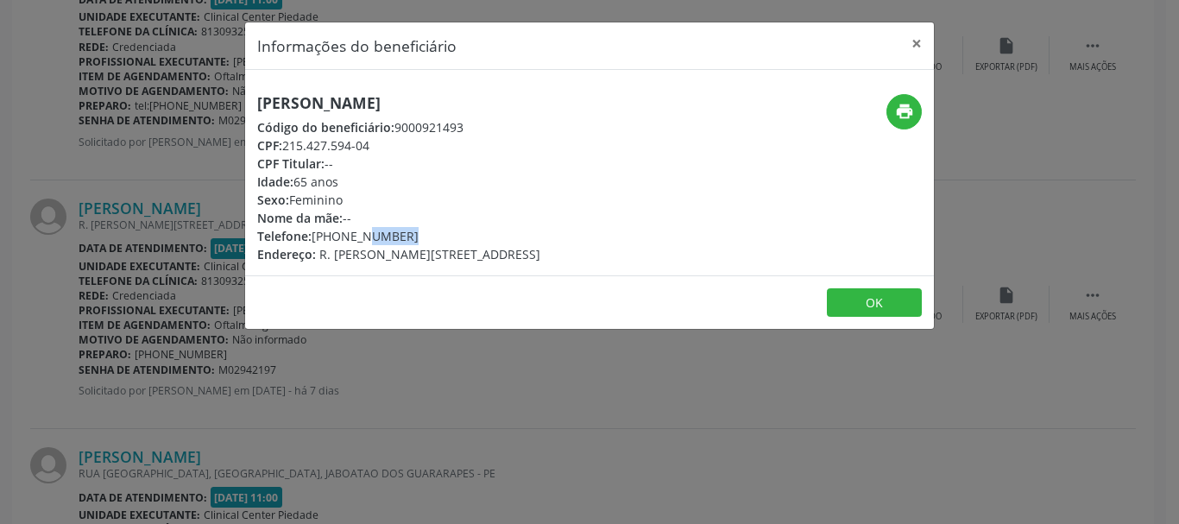
drag, startPoint x: 401, startPoint y: 238, endPoint x: 319, endPoint y: 241, distance: 82.9
click at [319, 241] on div "Telefone: [PHONE_NUMBER]" at bounding box center [398, 236] width 283 height 18
click at [312, 232] on span "Telefone:" at bounding box center [284, 236] width 54 height 16
drag, startPoint x: 313, startPoint y: 232, endPoint x: 406, endPoint y: 231, distance: 92.4
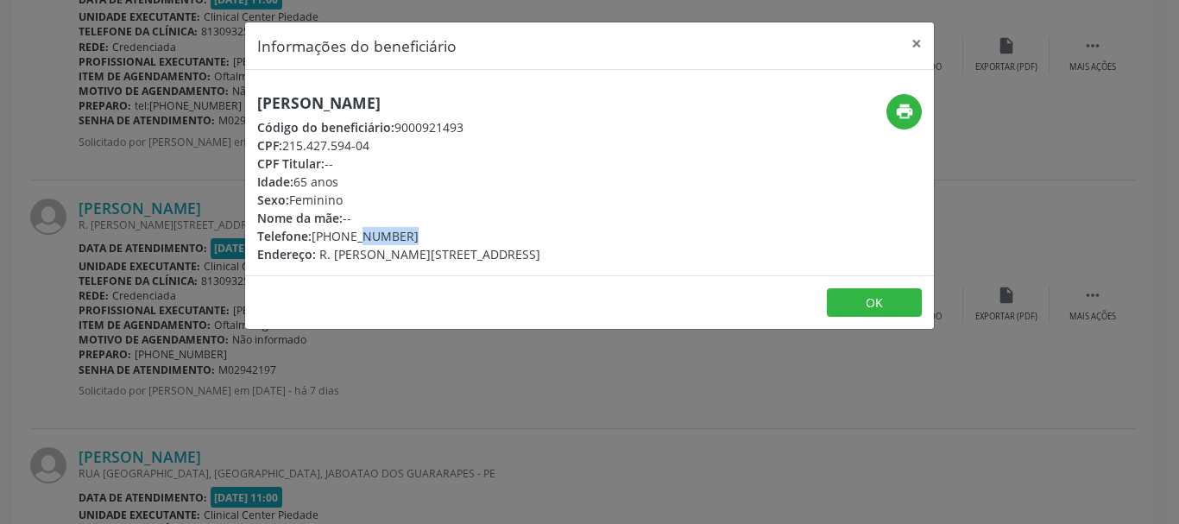
click at [406, 231] on div "Telefone: [PHONE_NUMBER]" at bounding box center [398, 236] width 283 height 18
copy div "[PHONE_NUMBER]"
click at [919, 44] on button "×" at bounding box center [917, 43] width 35 height 42
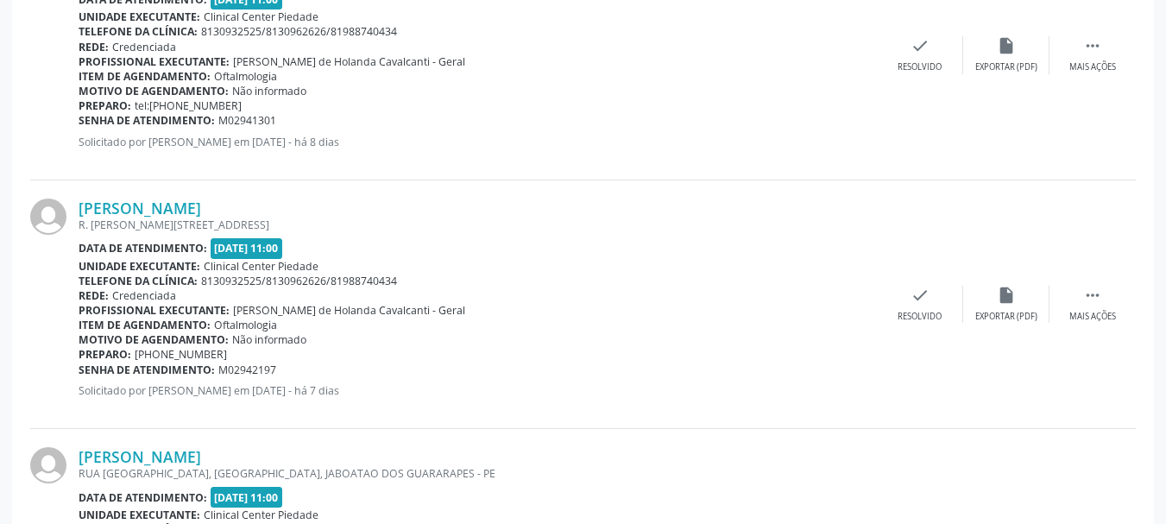
scroll to position [749, 0]
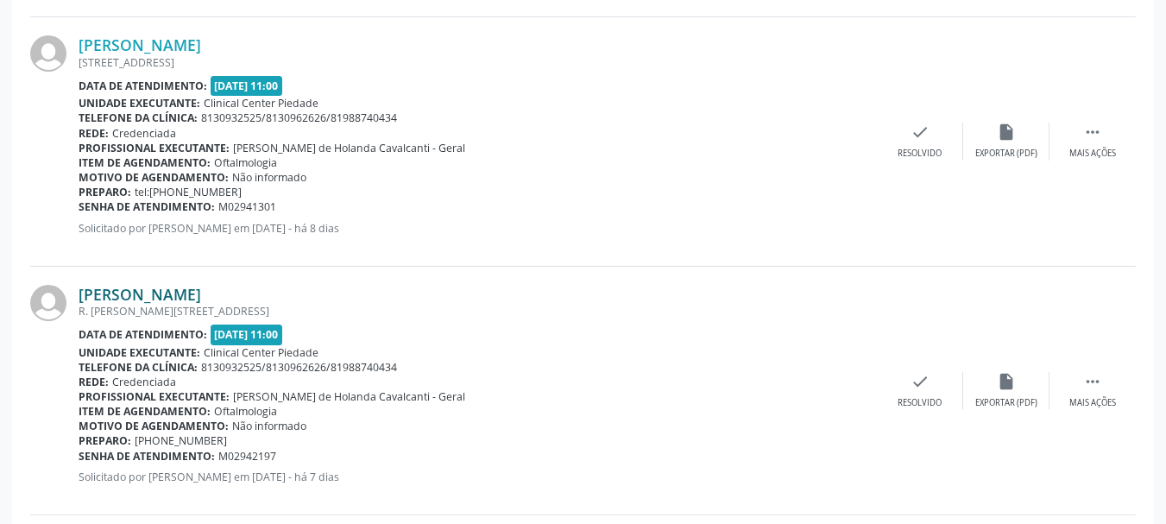
click at [136, 296] on link "[PERSON_NAME]" at bounding box center [140, 294] width 123 height 19
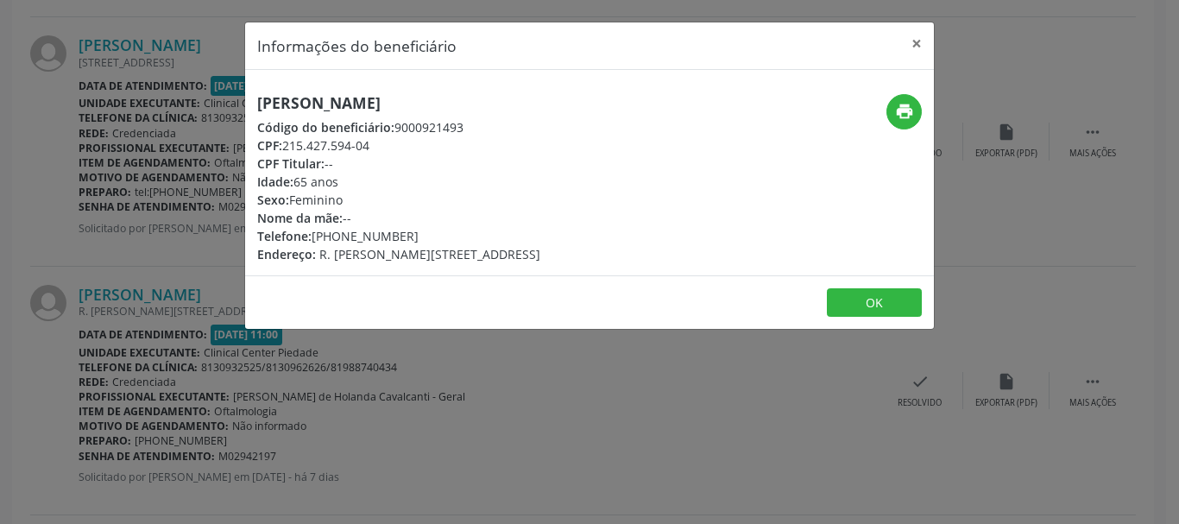
drag, startPoint x: 287, startPoint y: 145, endPoint x: 369, endPoint y: 148, distance: 82.1
click at [369, 148] on div "CPF: 215.427.594-04" at bounding box center [398, 145] width 283 height 18
copy div "215.427.594-04"
click at [920, 41] on button "×" at bounding box center [917, 43] width 35 height 42
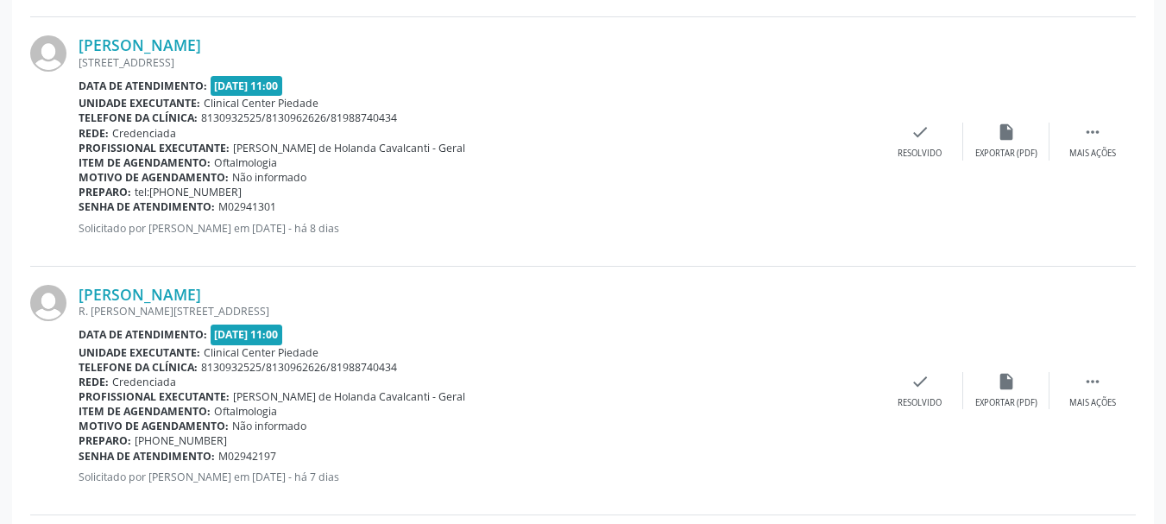
scroll to position [663, 0]
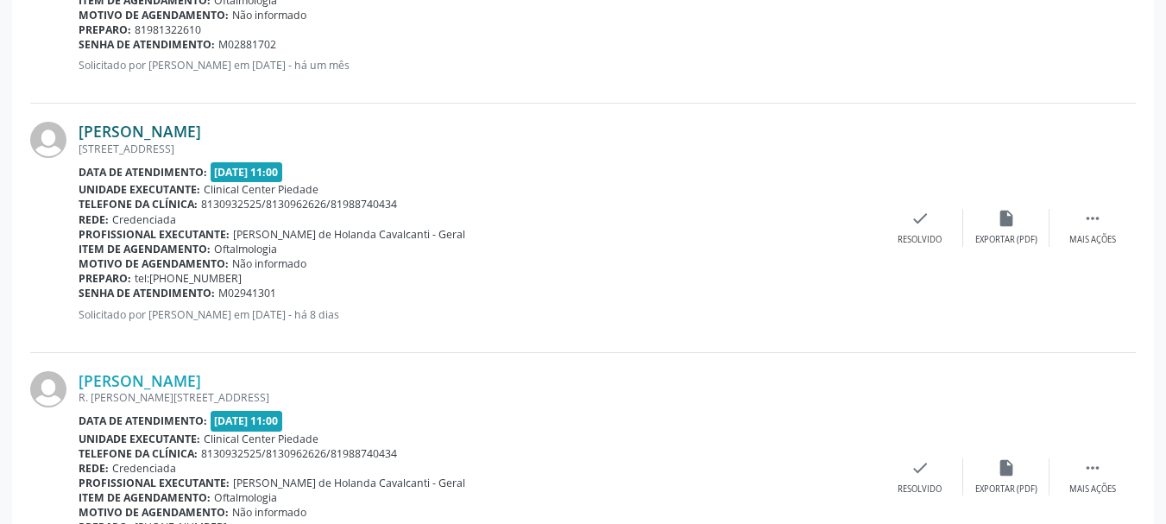
click at [116, 133] on link "[PERSON_NAME]" at bounding box center [140, 131] width 123 height 19
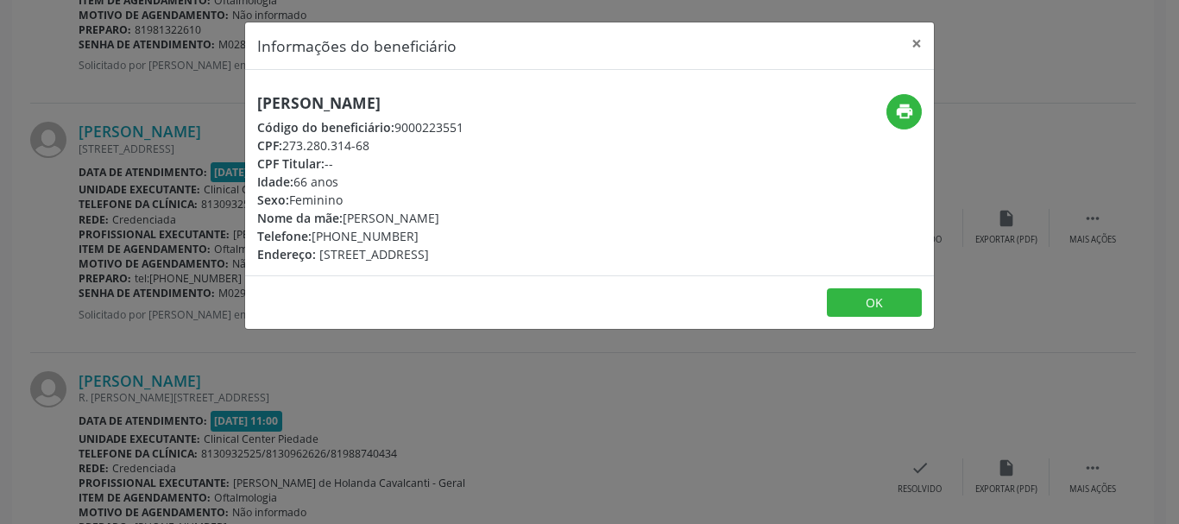
click at [426, 102] on h5 "[PERSON_NAME]" at bounding box center [360, 103] width 206 height 18
click at [330, 148] on div "CPF: 273.280.314-68" at bounding box center [360, 145] width 206 height 18
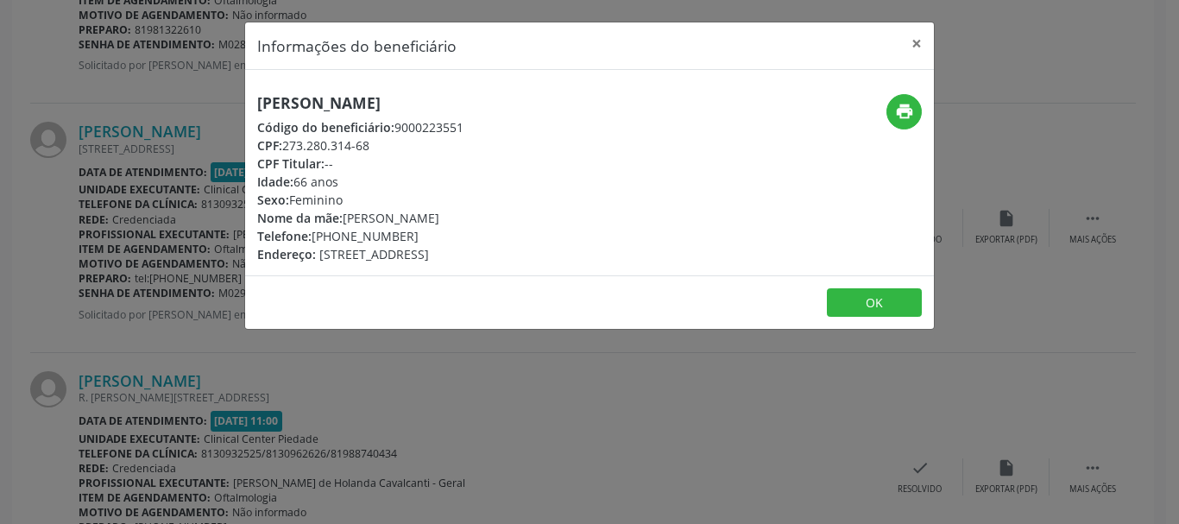
click at [330, 148] on div "CPF: 273.280.314-68" at bounding box center [360, 145] width 206 height 18
click at [333, 148] on div "CPF: 273.280.314-68" at bounding box center [360, 145] width 206 height 18
drag, startPoint x: 285, startPoint y: 147, endPoint x: 384, endPoint y: 141, distance: 99.5
click at [384, 141] on div "CPF: 273.280.314-68" at bounding box center [360, 145] width 206 height 18
click at [352, 234] on div "Telefone: [PHONE_NUMBER]" at bounding box center [360, 236] width 206 height 18
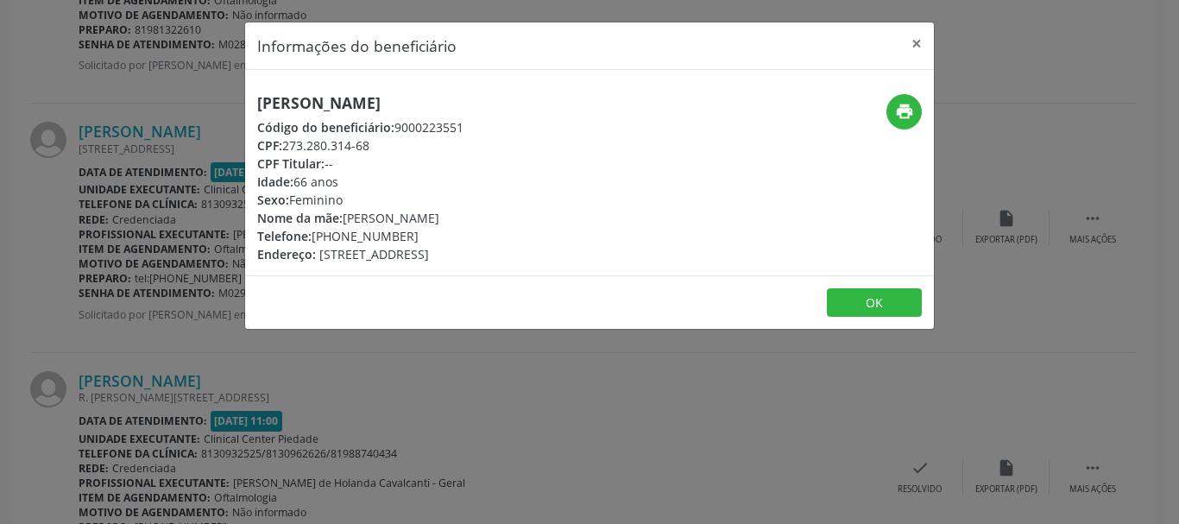
click at [352, 234] on div "Telefone: [PHONE_NUMBER]" at bounding box center [360, 236] width 206 height 18
click at [336, 234] on div "Telefone: [PHONE_NUMBER]" at bounding box center [360, 236] width 206 height 18
drag, startPoint x: 308, startPoint y: 234, endPoint x: 391, endPoint y: 234, distance: 82.9
click at [391, 234] on div "Telefone: [PHONE_NUMBER]" at bounding box center [360, 236] width 206 height 18
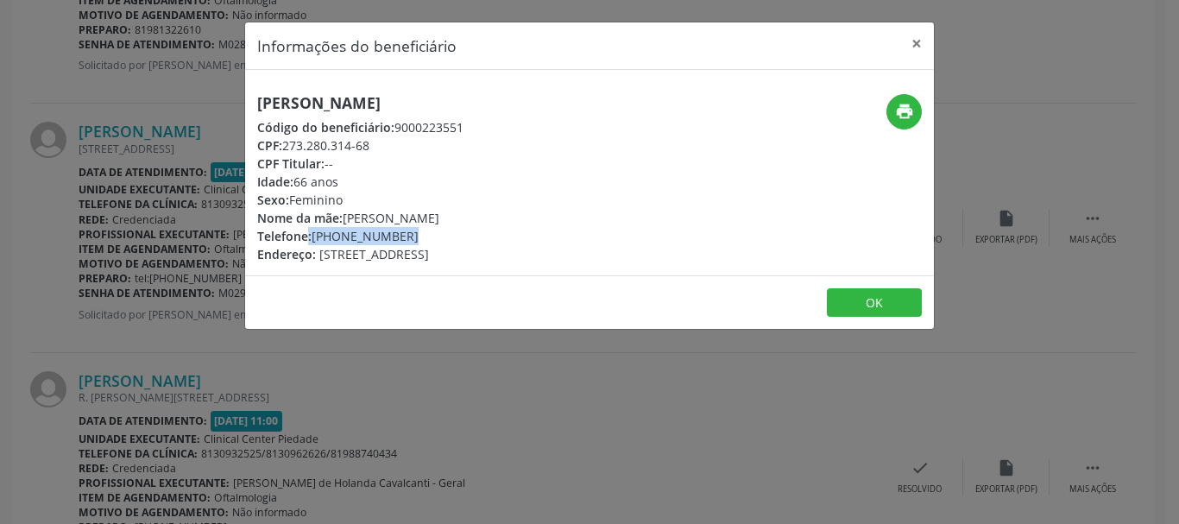
click at [389, 234] on div "Telefone: [PHONE_NUMBER]" at bounding box center [360, 236] width 206 height 18
click at [310, 234] on span "Telefone:" at bounding box center [284, 236] width 54 height 16
drag, startPoint x: 314, startPoint y: 237, endPoint x: 404, endPoint y: 229, distance: 90.2
click at [404, 229] on div "Telefone: [PHONE_NUMBER]" at bounding box center [360, 236] width 206 height 18
click at [915, 46] on button "×" at bounding box center [917, 43] width 35 height 42
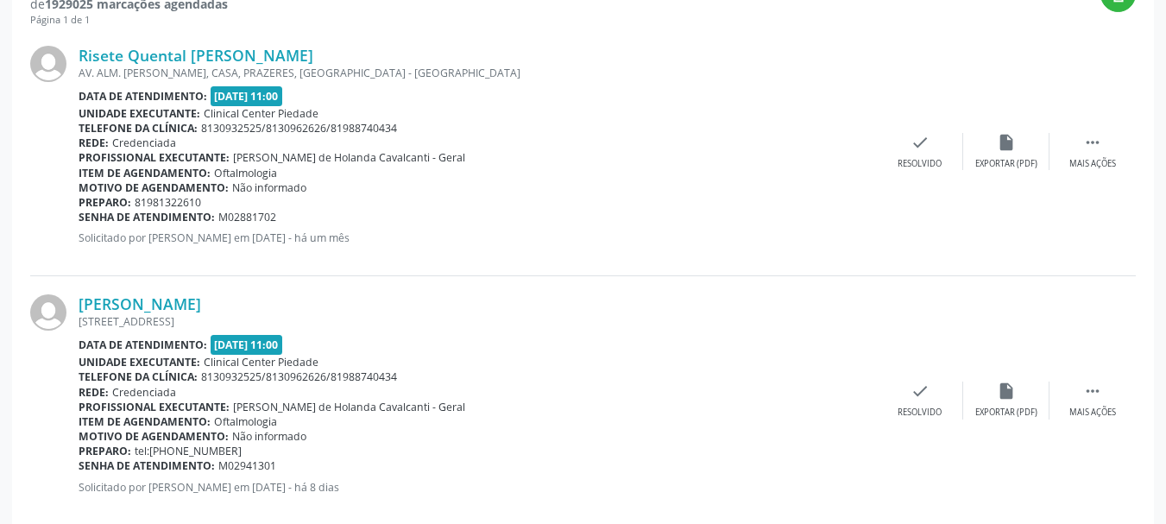
scroll to position [318, 0]
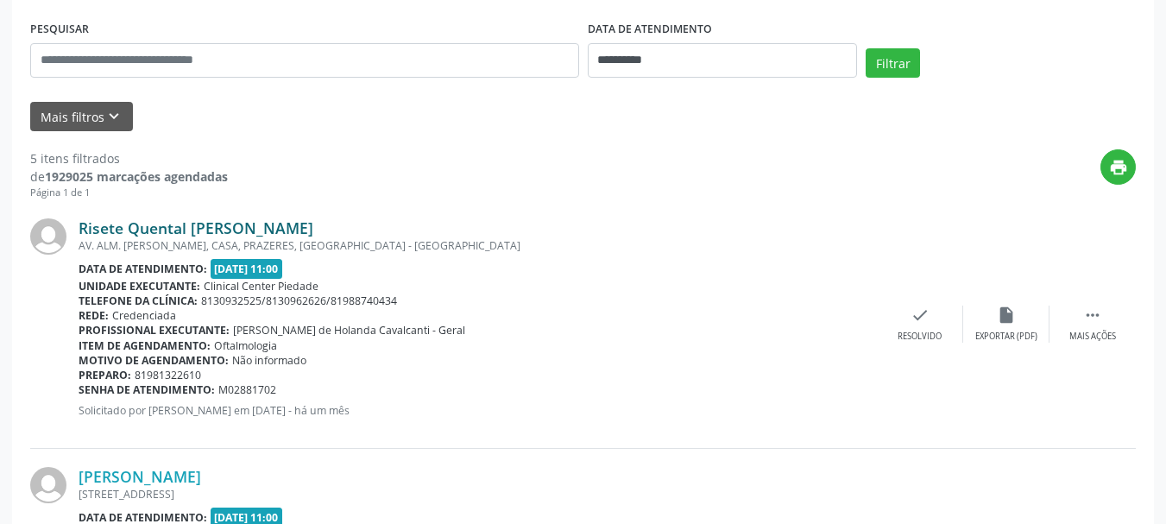
click at [131, 225] on link "Risete Quental [PERSON_NAME]" at bounding box center [196, 227] width 235 height 19
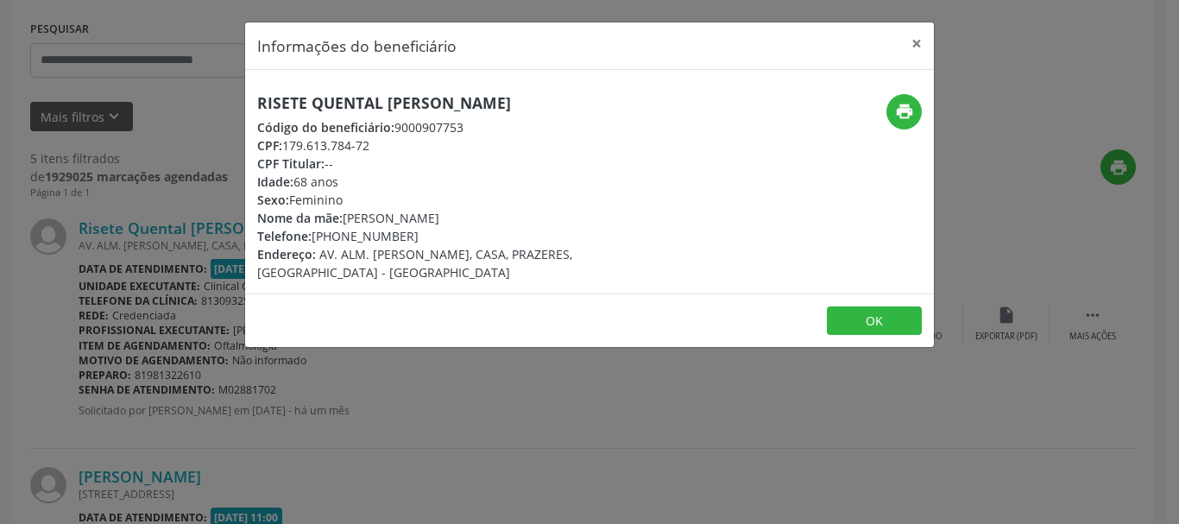
click at [344, 91] on div "Risete Quental [PERSON_NAME] Código do beneficiário: 9000907753 CPF: 179.613.78…" at bounding box center [589, 182] width 689 height 224
click at [347, 98] on h5 "Risete Quental [PERSON_NAME]" at bounding box center [474, 103] width 435 height 18
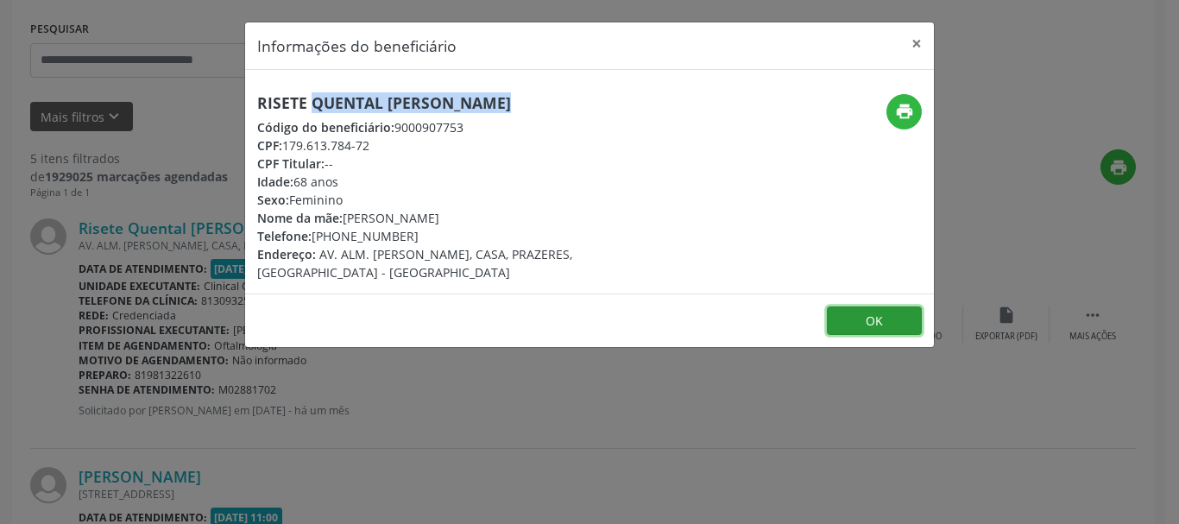
click at [861, 306] on button "OK" at bounding box center [874, 320] width 95 height 29
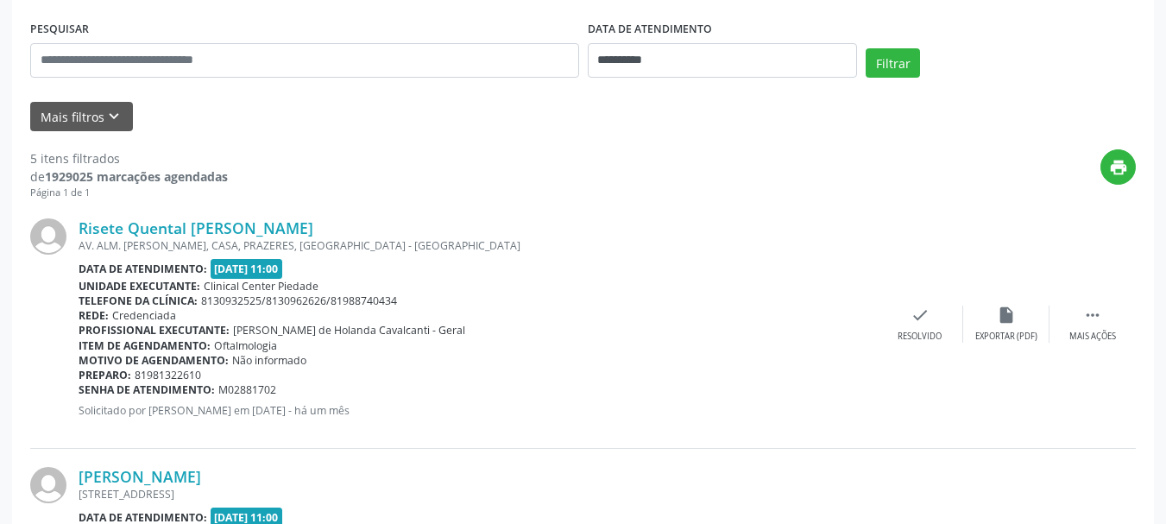
scroll to position [490, 0]
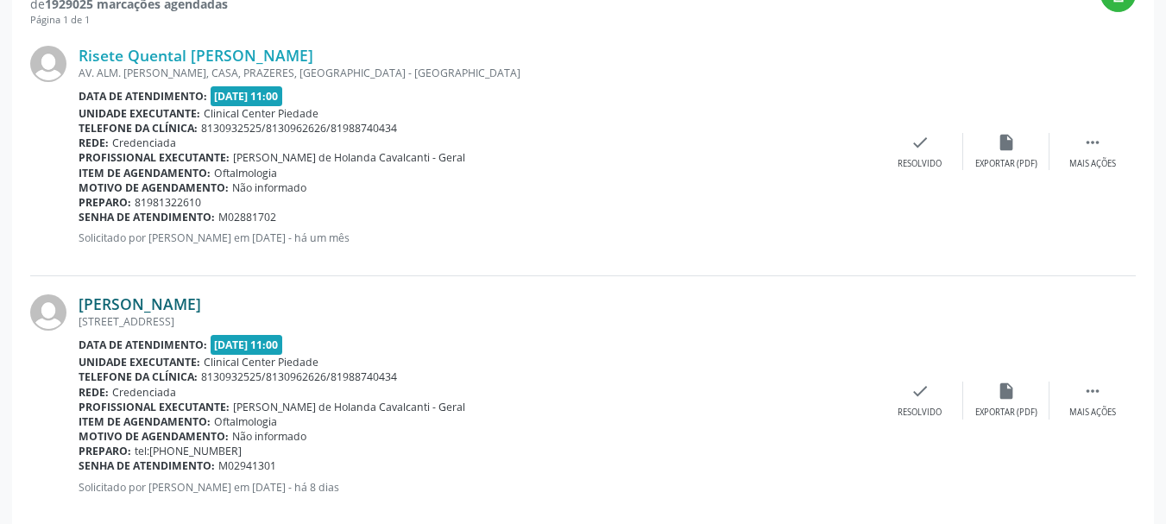
click at [113, 304] on link "[PERSON_NAME]" at bounding box center [140, 303] width 123 height 19
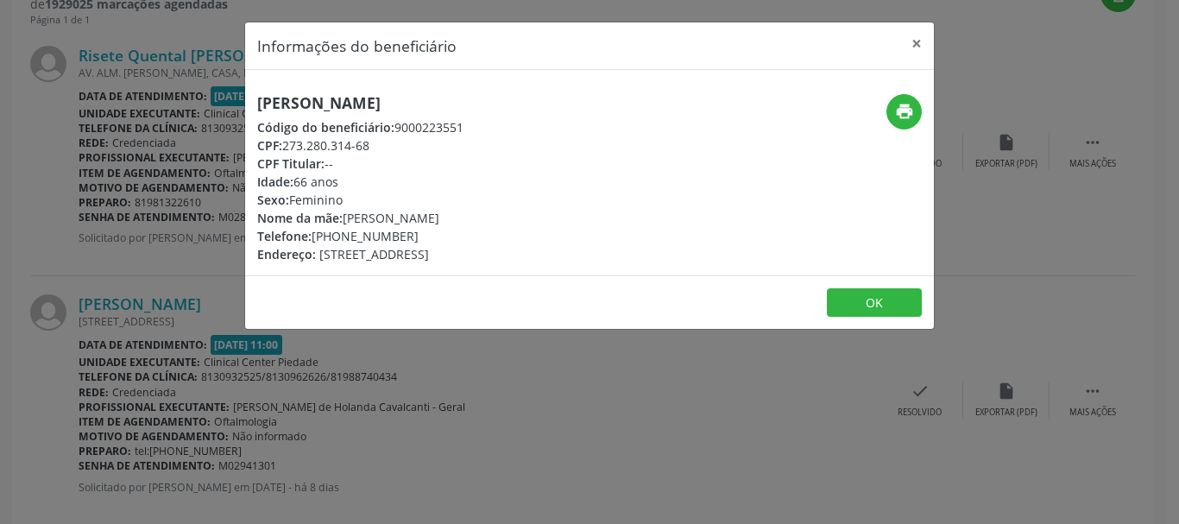
click at [376, 109] on h5 "[PERSON_NAME]" at bounding box center [360, 103] width 206 height 18
click at [913, 47] on button "×" at bounding box center [917, 43] width 35 height 42
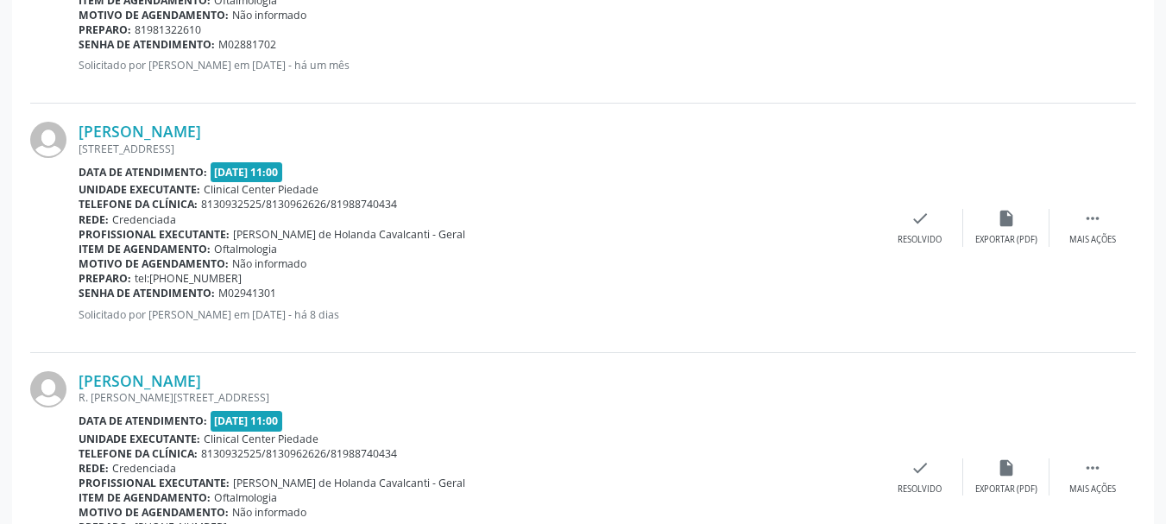
scroll to position [749, 0]
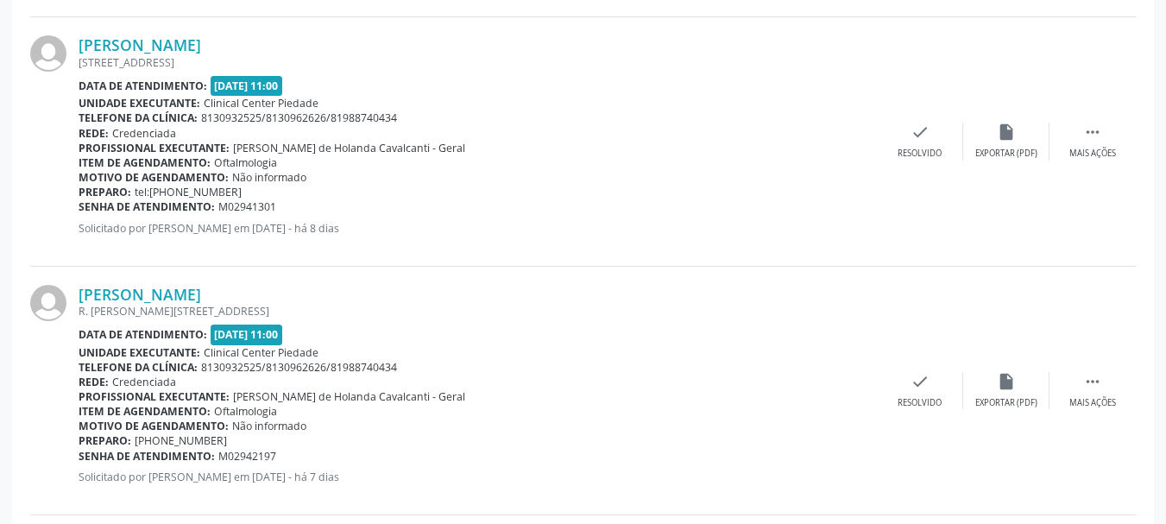
click at [74, 297] on div at bounding box center [54, 391] width 48 height 212
drag, startPoint x: 271, startPoint y: 295, endPoint x: 235, endPoint y: 296, distance: 36.3
click at [258, 295] on div "[PERSON_NAME]" at bounding box center [478, 294] width 799 height 19
click at [193, 302] on link "[PERSON_NAME]" at bounding box center [140, 294] width 123 height 19
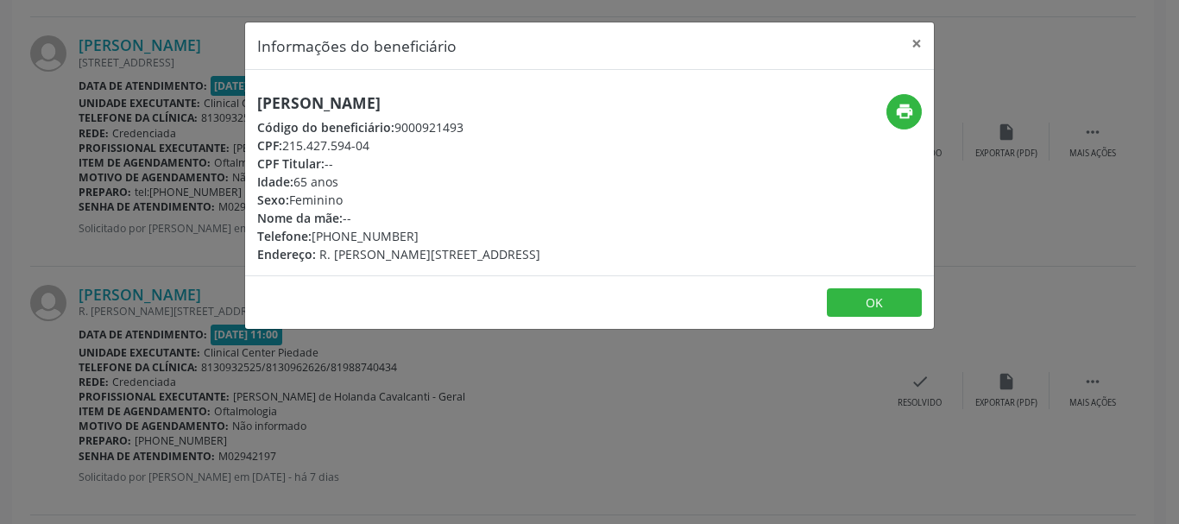
click at [339, 140] on div "CPF: 215.427.594-04" at bounding box center [398, 145] width 283 height 18
click at [291, 143] on div "CPF: 215.427.594-04" at bounding box center [398, 145] width 283 height 18
click at [282, 143] on span "CPF:" at bounding box center [269, 145] width 25 height 16
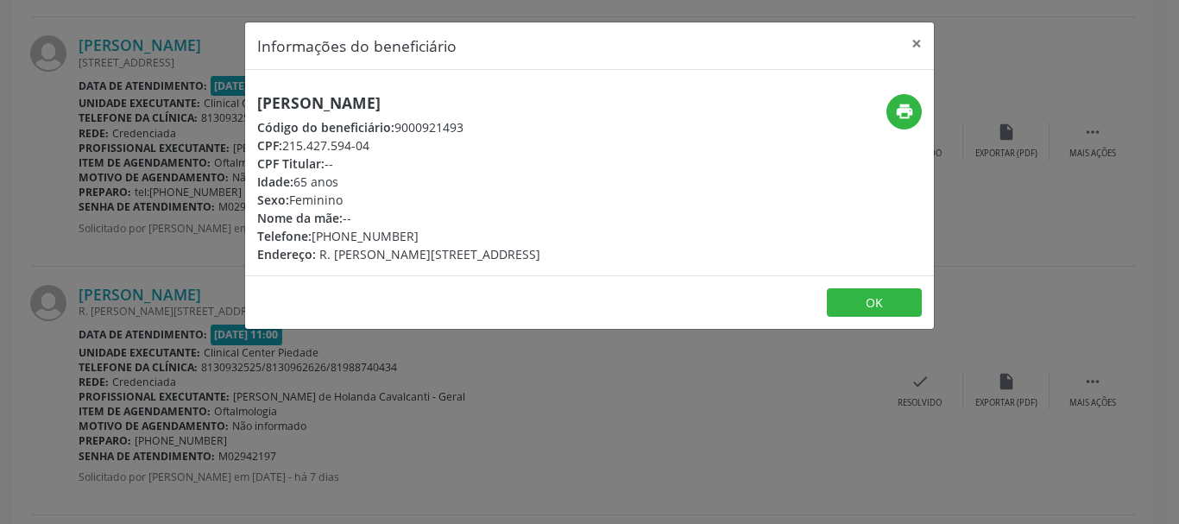
drag, startPoint x: 283, startPoint y: 143, endPoint x: 301, endPoint y: 146, distance: 18.3
click at [293, 144] on div "CPF: 215.427.594-04" at bounding box center [398, 145] width 283 height 18
click at [334, 143] on div "CPF: 215.427.594-04" at bounding box center [398, 145] width 283 height 18
click at [301, 143] on div "CPF: 215.427.594-04" at bounding box center [398, 145] width 283 height 18
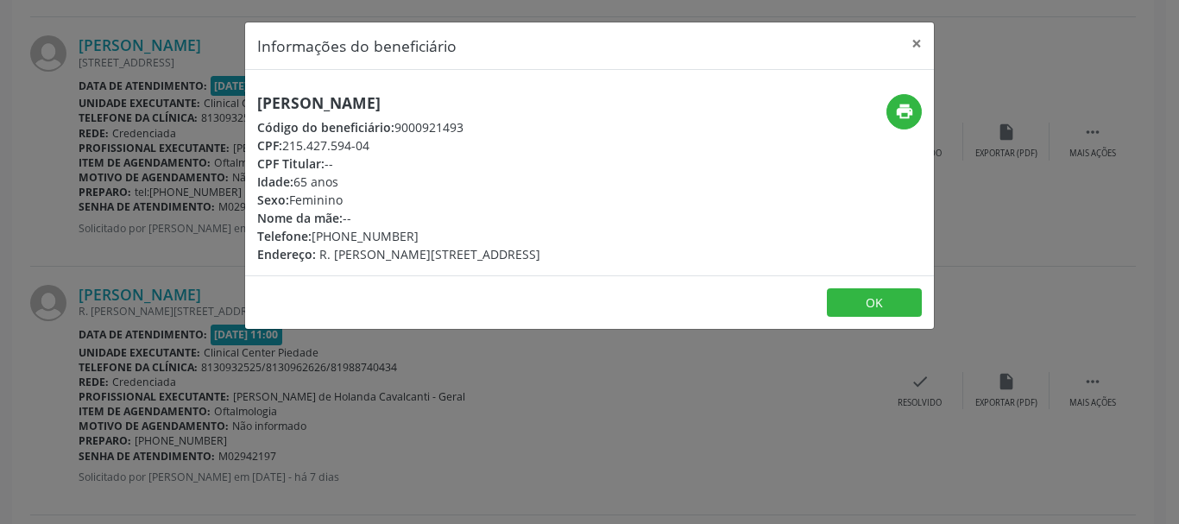
drag, startPoint x: 287, startPoint y: 144, endPoint x: 306, endPoint y: 145, distance: 19.9
click at [288, 144] on div "CPF: 215.427.594-04" at bounding box center [398, 145] width 283 height 18
drag, startPoint x: 306, startPoint y: 145, endPoint x: 340, endPoint y: 145, distance: 33.7
click at [339, 145] on div "CPF: 215.427.594-04" at bounding box center [398, 145] width 283 height 18
click at [346, 144] on div "CPF: 215.427.594-04" at bounding box center [398, 145] width 283 height 18
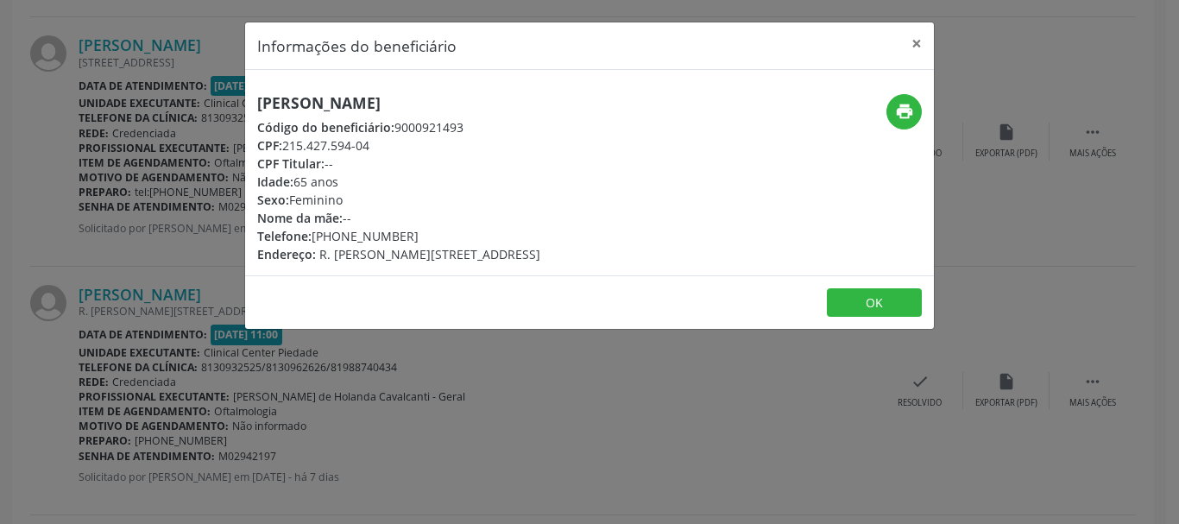
click at [282, 145] on span "CPF:" at bounding box center [269, 145] width 25 height 16
drag, startPoint x: 284, startPoint y: 145, endPoint x: 313, endPoint y: 148, distance: 29.5
click at [298, 148] on div "CPF: 215.427.594-04" at bounding box center [398, 145] width 283 height 18
click at [318, 148] on div "CPF: 215.427.594-04" at bounding box center [398, 145] width 283 height 18
click at [374, 148] on div "CPF: 215.427.594-04" at bounding box center [398, 145] width 283 height 18
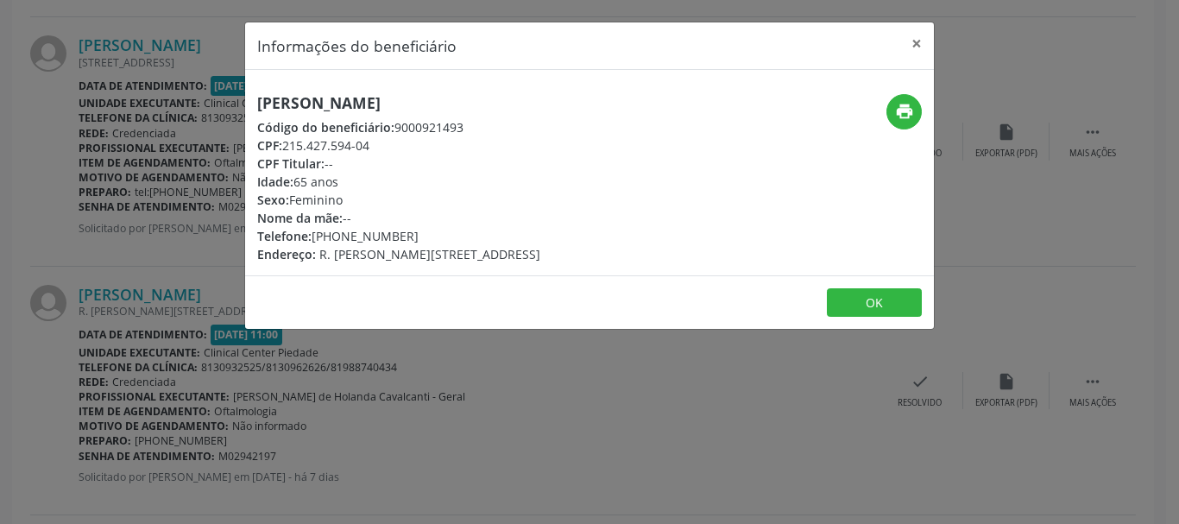
click at [374, 148] on div "CPF: 215.427.594-04" at bounding box center [398, 145] width 283 height 18
drag, startPoint x: 374, startPoint y: 148, endPoint x: 351, endPoint y: 145, distance: 23.5
click at [359, 147] on div "CPF: 215.427.594-04" at bounding box center [398, 145] width 283 height 18
click at [300, 144] on div "CPF: 215.427.594-04" at bounding box center [398, 145] width 283 height 18
click at [299, 144] on div "CPF: 215.427.594-04" at bounding box center [398, 145] width 283 height 18
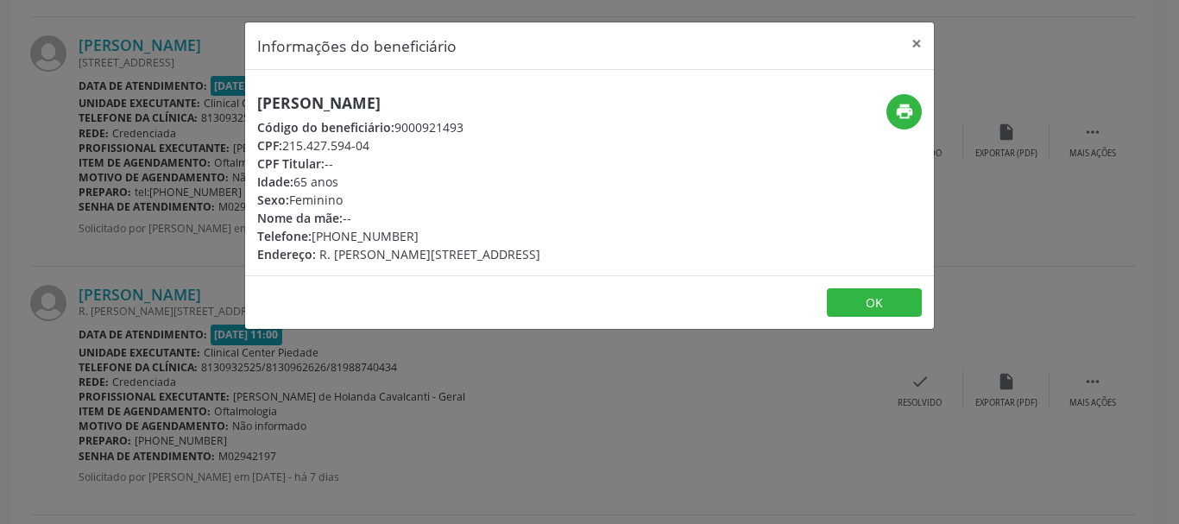
drag, startPoint x: 284, startPoint y: 143, endPoint x: 377, endPoint y: 139, distance: 93.3
click at [372, 141] on div "CPF: 215.427.594-04" at bounding box center [398, 145] width 283 height 18
click at [281, 101] on h5 "[PERSON_NAME]" at bounding box center [398, 103] width 283 height 18
click at [266, 100] on h5 "[PERSON_NAME]" at bounding box center [398, 103] width 283 height 18
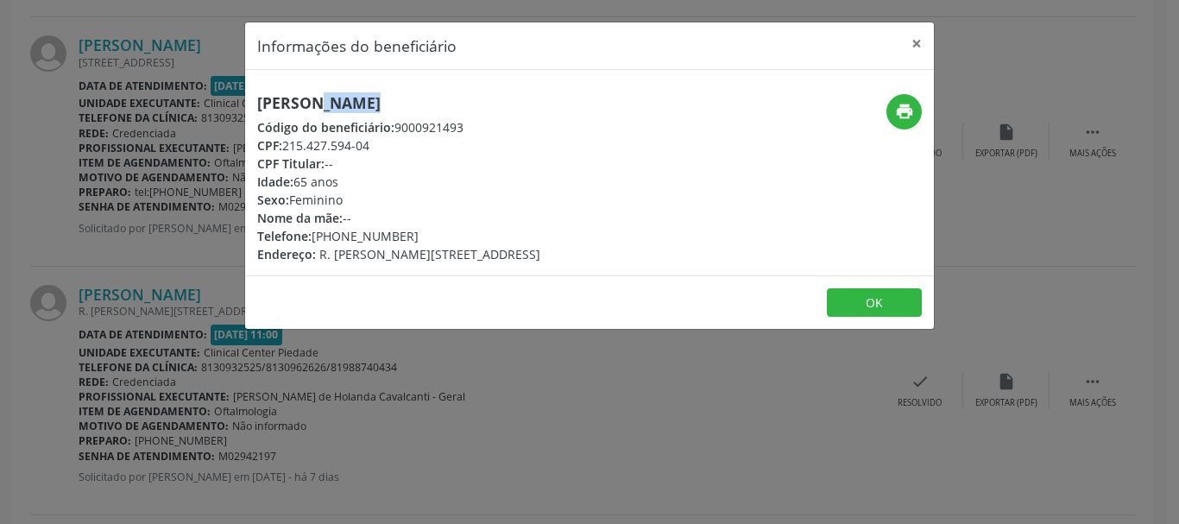
click at [266, 100] on h5 "[PERSON_NAME]" at bounding box center [398, 103] width 283 height 18
click at [256, 99] on div "[PERSON_NAME] Código do beneficiário: 9000921493 CPF: 215.427.594-04 CPF Titula…" at bounding box center [474, 178] width 459 height 169
click at [259, 99] on h5 "[PERSON_NAME]" at bounding box center [398, 103] width 283 height 18
drag, startPoint x: 259, startPoint y: 99, endPoint x: 414, endPoint y: 102, distance: 155.4
click at [414, 102] on h5 "[PERSON_NAME]" at bounding box center [398, 103] width 283 height 18
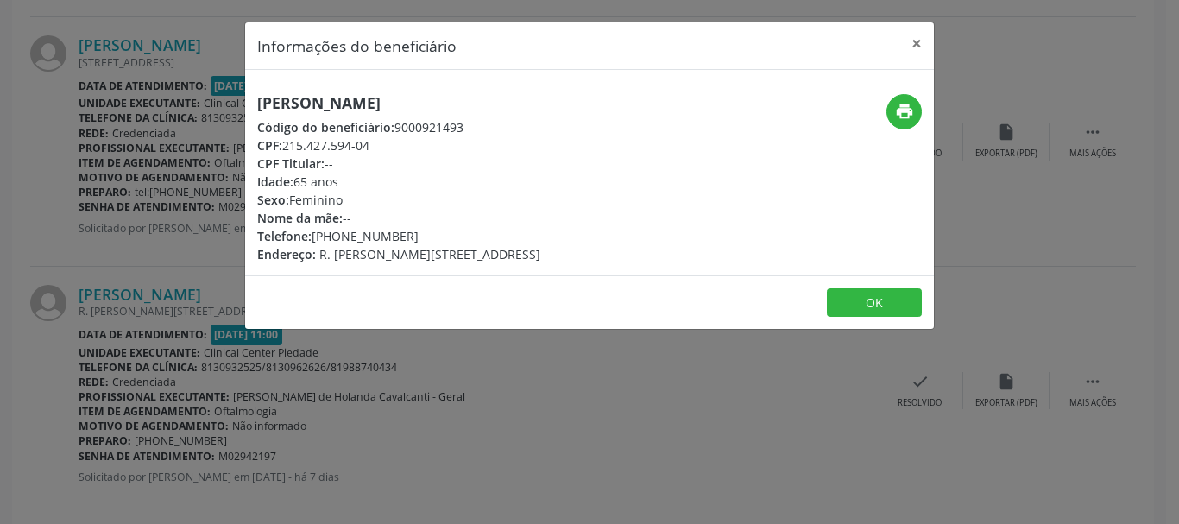
click at [431, 103] on h5 "[PERSON_NAME]" at bounding box center [398, 103] width 283 height 18
click at [919, 37] on button "×" at bounding box center [917, 43] width 35 height 42
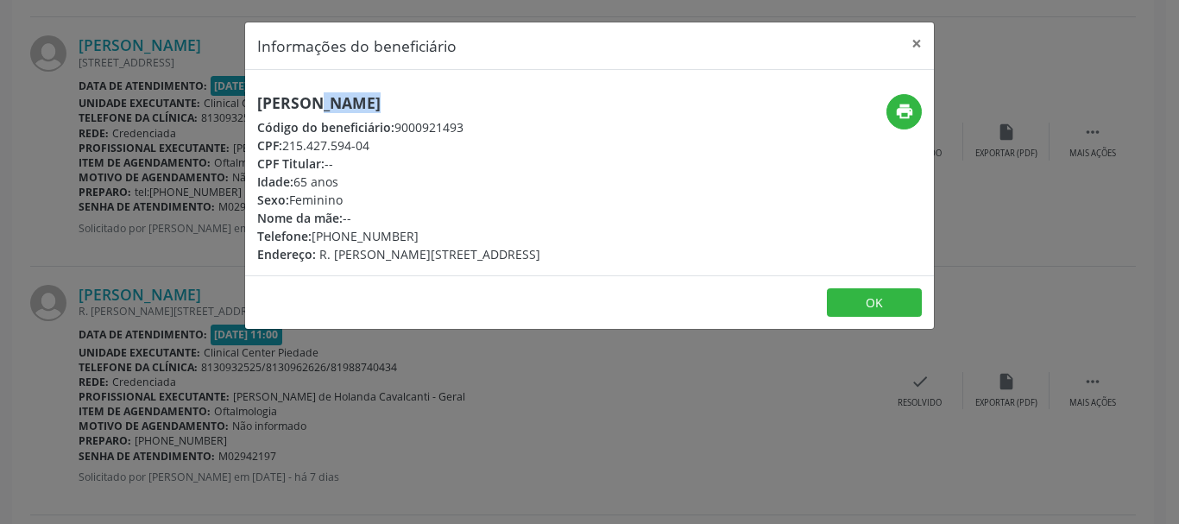
click at [919, 38] on div "[PERSON_NAME] [STREET_ADDRESS] Data de atendimento: [DATE] 11:00 Unidade execut…" at bounding box center [583, 141] width 1106 height 249
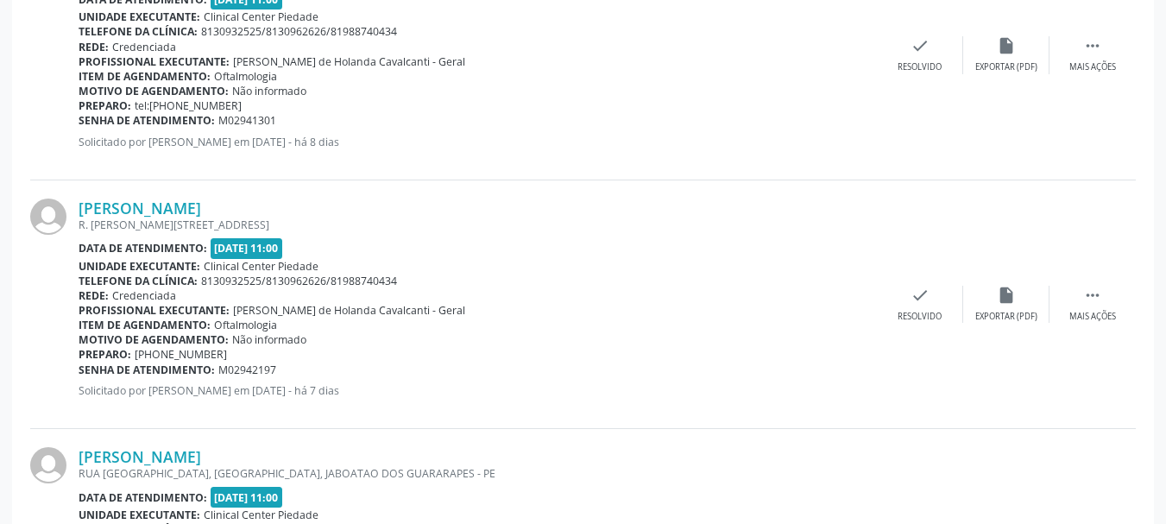
scroll to position [1008, 0]
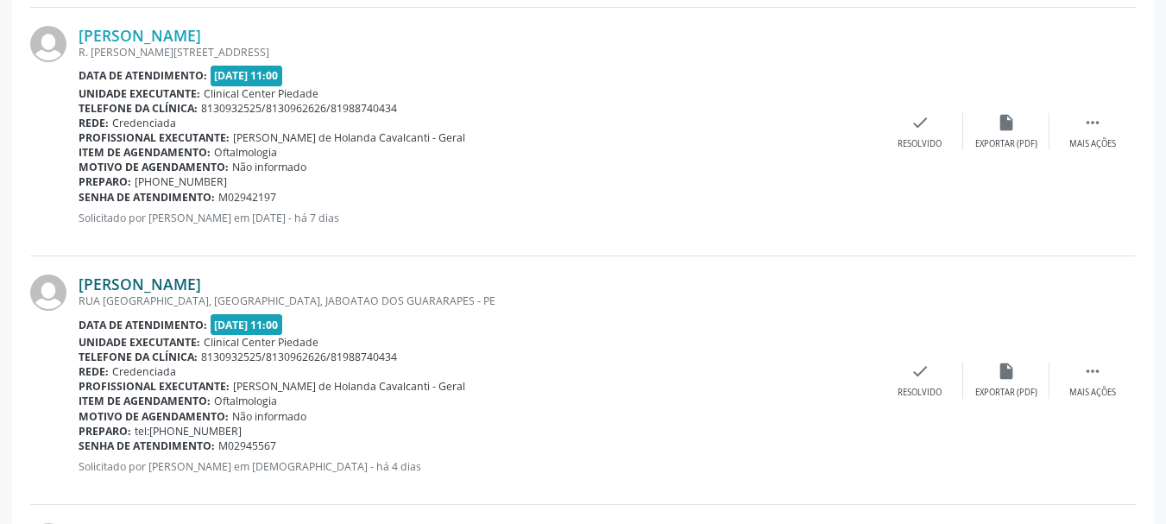
click at [106, 287] on link "[PERSON_NAME]" at bounding box center [140, 284] width 123 height 19
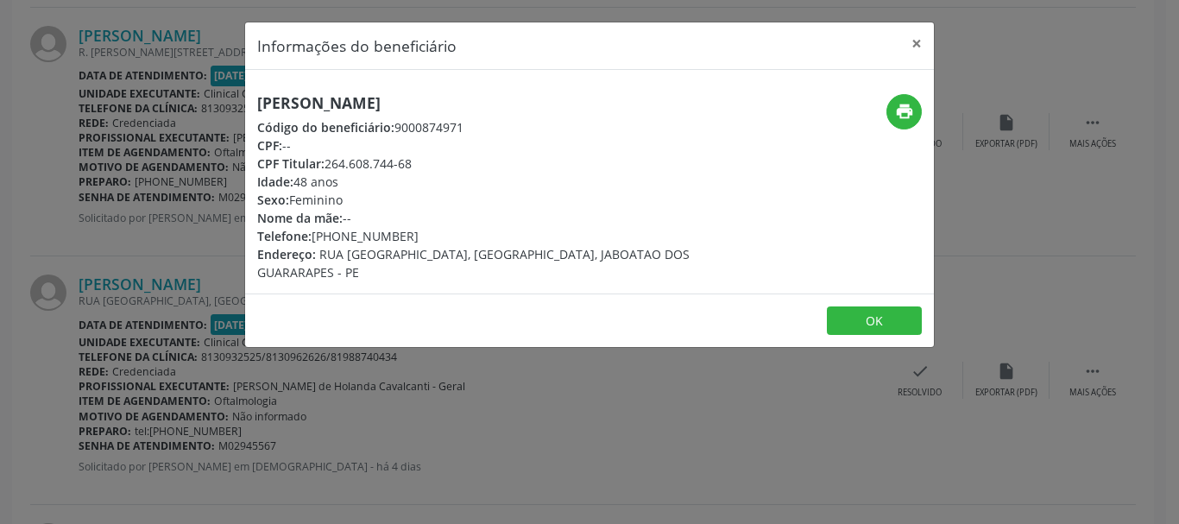
click at [388, 104] on h5 "[PERSON_NAME]" at bounding box center [474, 103] width 435 height 18
click at [326, 161] on div "CPF Titular: 264.608.744-68" at bounding box center [474, 164] width 435 height 18
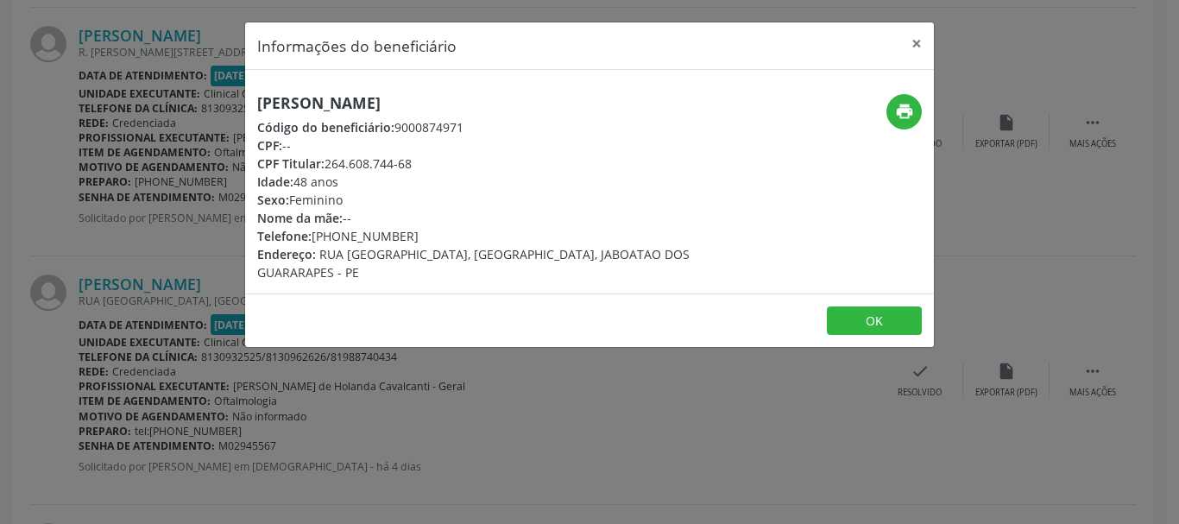
drag, startPoint x: 343, startPoint y: 161, endPoint x: 377, endPoint y: 161, distance: 34.5
click at [384, 161] on div "CPF Titular: 264.608.744-68" at bounding box center [474, 164] width 435 height 18
click at [327, 164] on div "CPF Titular: 264.608.744-68" at bounding box center [474, 164] width 435 height 18
drag, startPoint x: 327, startPoint y: 164, endPoint x: 408, endPoint y: 158, distance: 81.4
click at [408, 158] on div "CPF Titular: 264.608.744-68" at bounding box center [474, 164] width 435 height 18
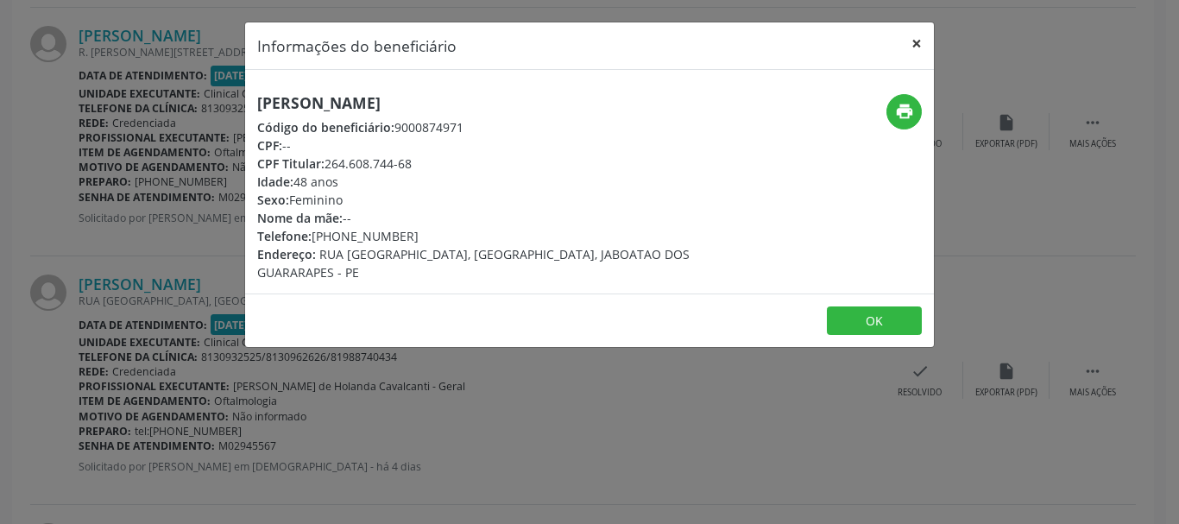
click at [910, 44] on button "×" at bounding box center [917, 43] width 35 height 42
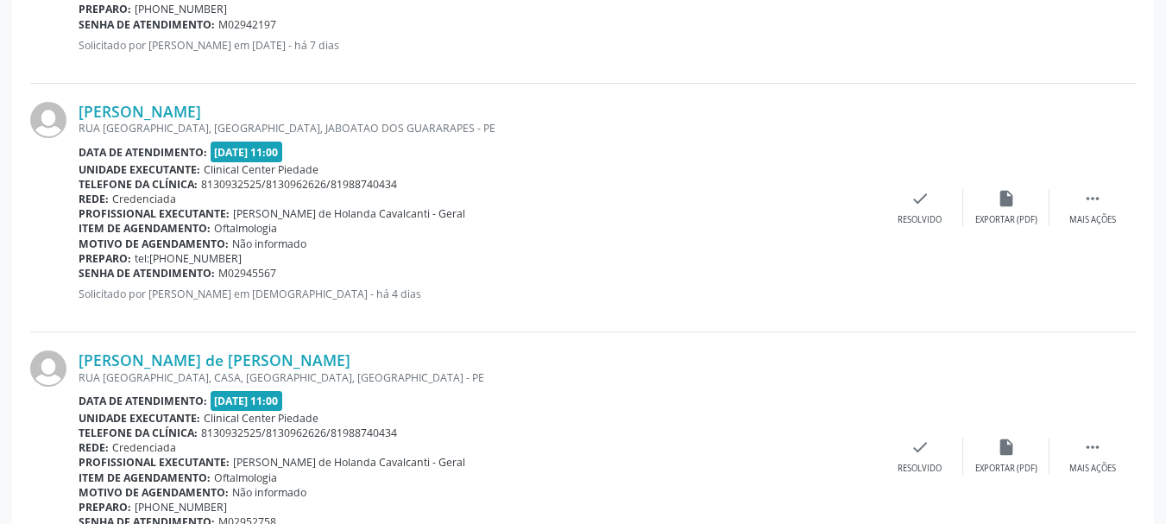
scroll to position [1267, 0]
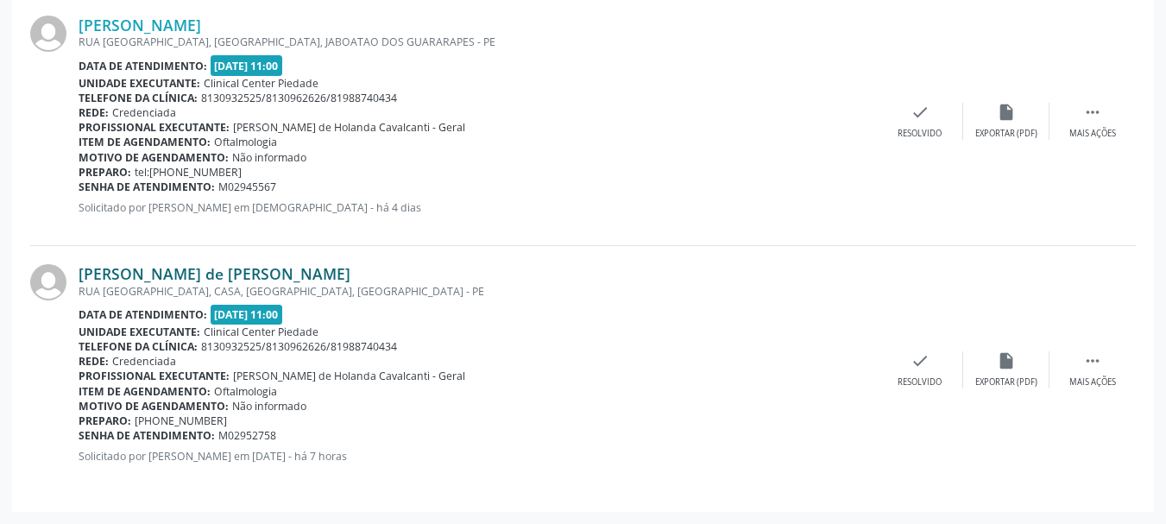
click at [105, 268] on link "[PERSON_NAME] de [PERSON_NAME]" at bounding box center [215, 273] width 272 height 19
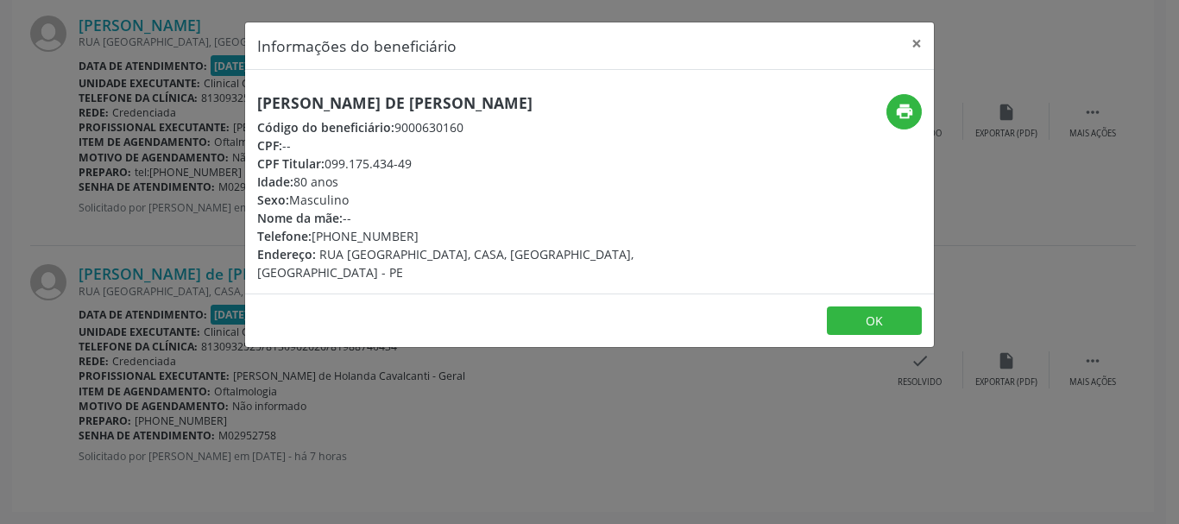
click at [354, 104] on h5 "[PERSON_NAME] de [PERSON_NAME]" at bounding box center [474, 103] width 435 height 18
drag, startPoint x: 328, startPoint y: 165, endPoint x: 341, endPoint y: 165, distance: 12.9
click at [340, 165] on div "CPF Titular: 099.175.434-49" at bounding box center [474, 164] width 435 height 18
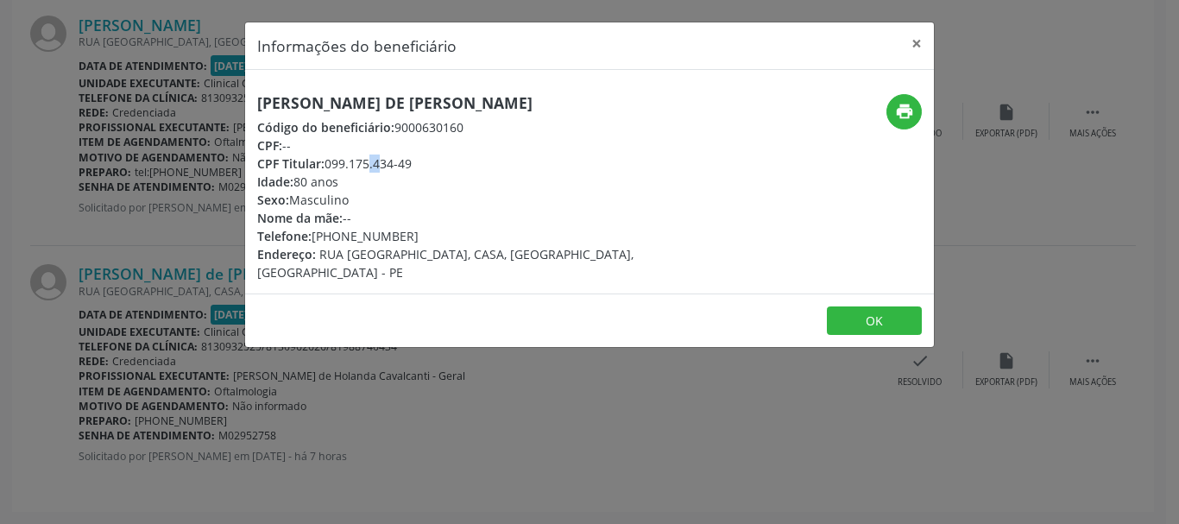
click at [341, 165] on div "CPF Titular: 099.175.434-49" at bounding box center [474, 164] width 435 height 18
drag, startPoint x: 357, startPoint y: 165, endPoint x: 381, endPoint y: 165, distance: 24.2
click at [360, 165] on div "CPF Titular: 099.175.434-49" at bounding box center [474, 164] width 435 height 18
drag, startPoint x: 381, startPoint y: 165, endPoint x: 408, endPoint y: 162, distance: 27.7
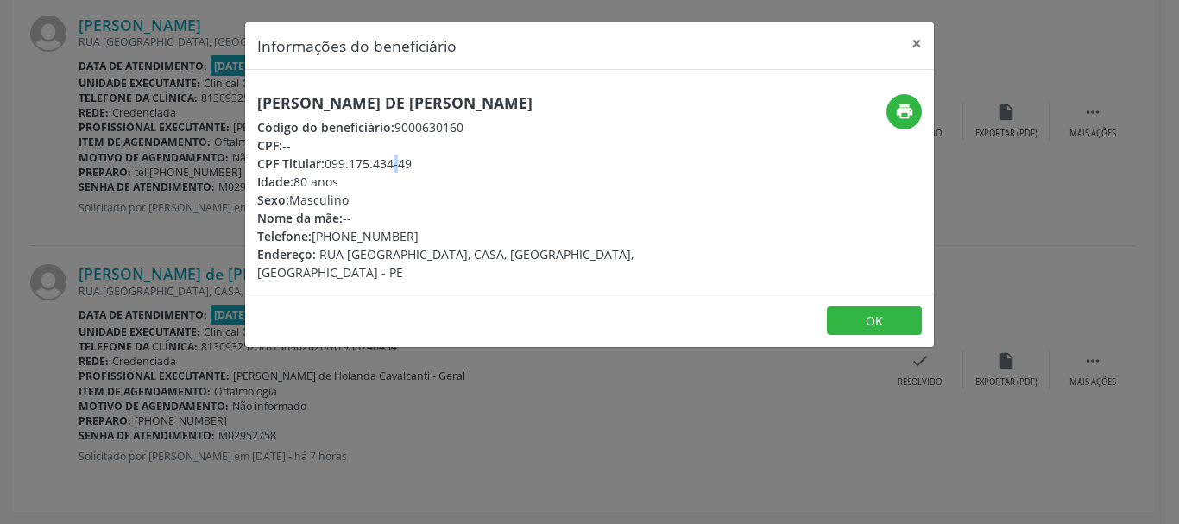
click at [408, 162] on div "CPF Titular: 099.175.434-49" at bounding box center [474, 164] width 435 height 18
click at [324, 161] on span "CPF Titular:" at bounding box center [290, 163] width 67 height 16
click at [349, 162] on div "CPF Titular: 099.175.434-49" at bounding box center [474, 164] width 435 height 18
drag, startPoint x: 363, startPoint y: 163, endPoint x: 376, endPoint y: 165, distance: 13.1
click at [376, 165] on div "CPF Titular: 099.175.434-49" at bounding box center [474, 164] width 435 height 18
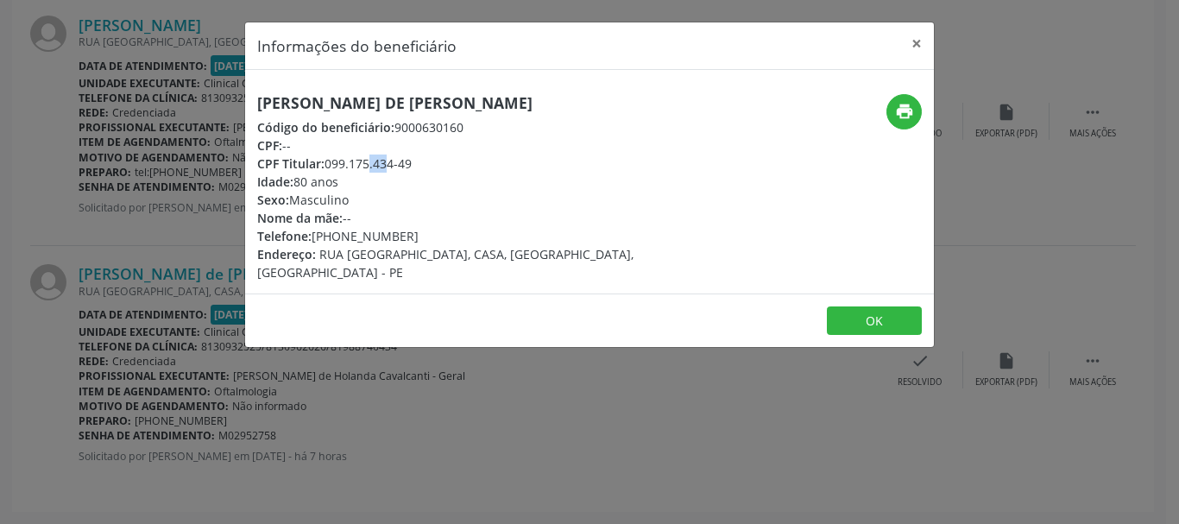
click at [376, 165] on div "CPF Titular: 099.175.434-49" at bounding box center [474, 164] width 435 height 18
click at [351, 166] on div "CPF Titular: 099.175.434-49" at bounding box center [474, 164] width 435 height 18
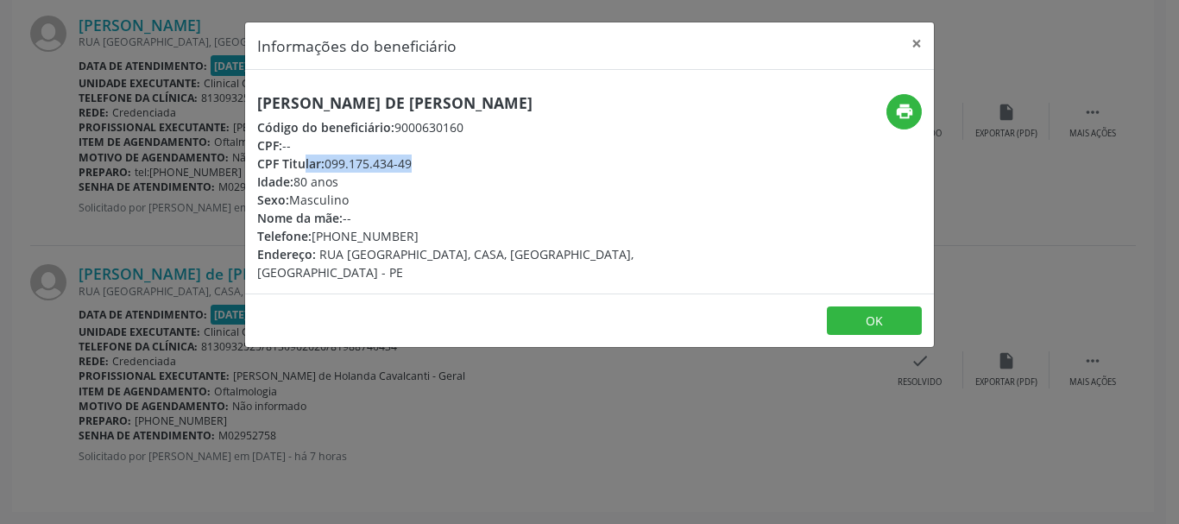
click at [329, 165] on div "CPF Titular: 099.175.434-49" at bounding box center [474, 164] width 435 height 18
drag, startPoint x: 326, startPoint y: 165, endPoint x: 377, endPoint y: 157, distance: 51.5
click at [338, 165] on div "CPF Titular: 099.175.434-49" at bounding box center [474, 164] width 435 height 18
drag, startPoint x: 377, startPoint y: 157, endPoint x: 401, endPoint y: 157, distance: 24.2
click at [401, 157] on div "CPF Titular: 099.175.434-49" at bounding box center [474, 164] width 435 height 18
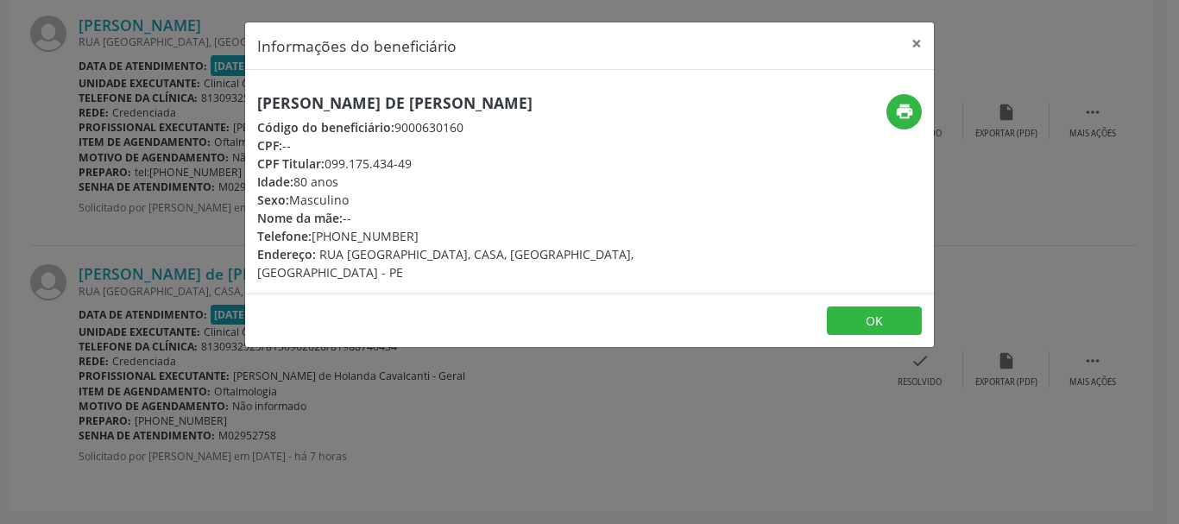
click at [401, 157] on div "CPF Titular: 099.175.434-49" at bounding box center [474, 164] width 435 height 18
drag, startPoint x: 365, startPoint y: 159, endPoint x: 337, endPoint y: 160, distance: 28.5
click at [359, 159] on div "CPF Titular: 099.175.434-49" at bounding box center [474, 164] width 435 height 18
drag, startPoint x: 325, startPoint y: 162, endPoint x: 422, endPoint y: 157, distance: 97.7
click at [422, 157] on div "CPF Titular: 099.175.434-49" at bounding box center [474, 164] width 435 height 18
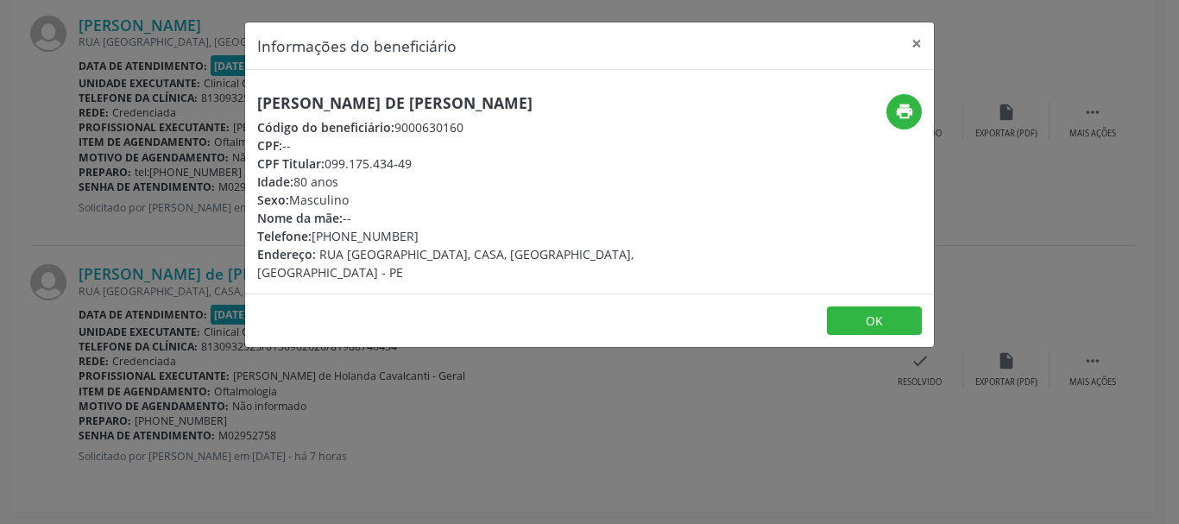
click at [328, 165] on div "CPF Titular: 099.175.434-49" at bounding box center [474, 164] width 435 height 18
click at [348, 237] on div "Telefone: [PHONE_NUMBER]" at bounding box center [474, 236] width 435 height 18
drag, startPoint x: 312, startPoint y: 234, endPoint x: 324, endPoint y: 237, distance: 12.4
click at [318, 235] on div "Telefone: [PHONE_NUMBER]" at bounding box center [474, 236] width 435 height 18
click at [396, 236] on div "Telefone: [PHONE_NUMBER]" at bounding box center [474, 236] width 435 height 18
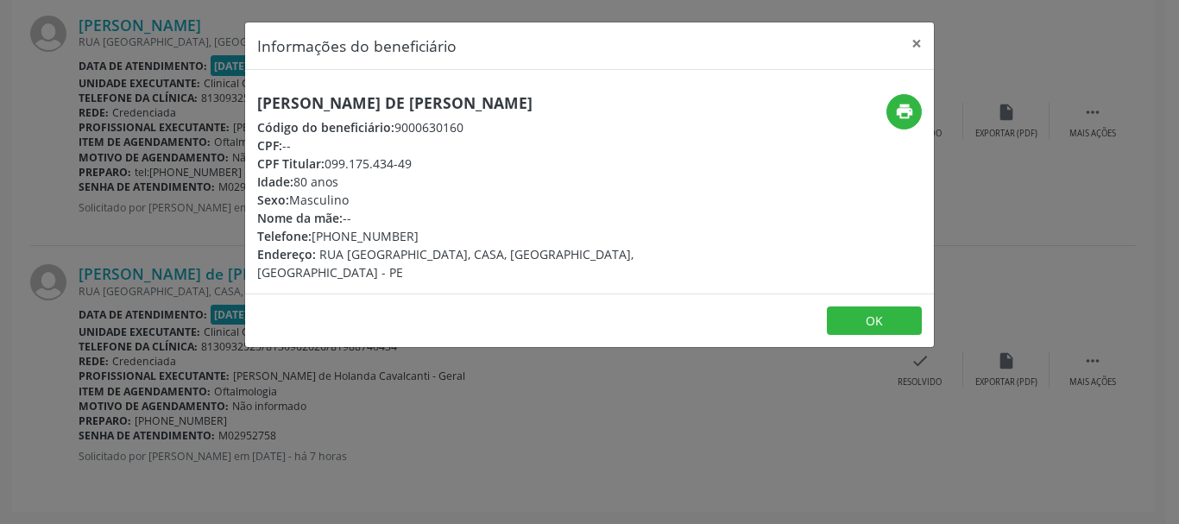
drag, startPoint x: 401, startPoint y: 236, endPoint x: 313, endPoint y: 230, distance: 88.3
click at [313, 230] on div "Telefone: [PHONE_NUMBER]" at bounding box center [474, 236] width 435 height 18
click at [326, 161] on div "CPF Titular: 099.175.434-49" at bounding box center [474, 164] width 435 height 18
drag, startPoint x: 326, startPoint y: 161, endPoint x: 411, endPoint y: 155, distance: 84.8
click at [411, 155] on div "CPF Titular: 099.175.434-49" at bounding box center [474, 164] width 435 height 18
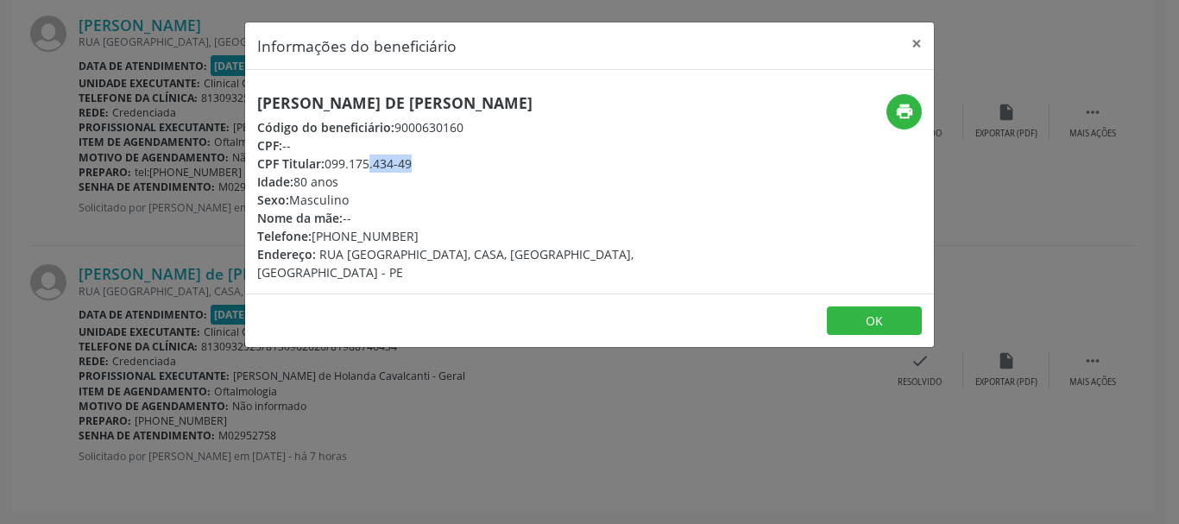
click at [337, 165] on div "CPF Titular: 099.175.434-49" at bounding box center [474, 164] width 435 height 18
drag, startPoint x: 259, startPoint y: 100, endPoint x: 548, endPoint y: 98, distance: 289.2
click at [548, 98] on h5 "[PERSON_NAME] de [PERSON_NAME]" at bounding box center [474, 103] width 435 height 18
click at [578, 102] on h5 "[PERSON_NAME] de [PERSON_NAME]" at bounding box center [474, 103] width 435 height 18
click at [574, 102] on h5 "[PERSON_NAME] de [PERSON_NAME]" at bounding box center [474, 103] width 435 height 18
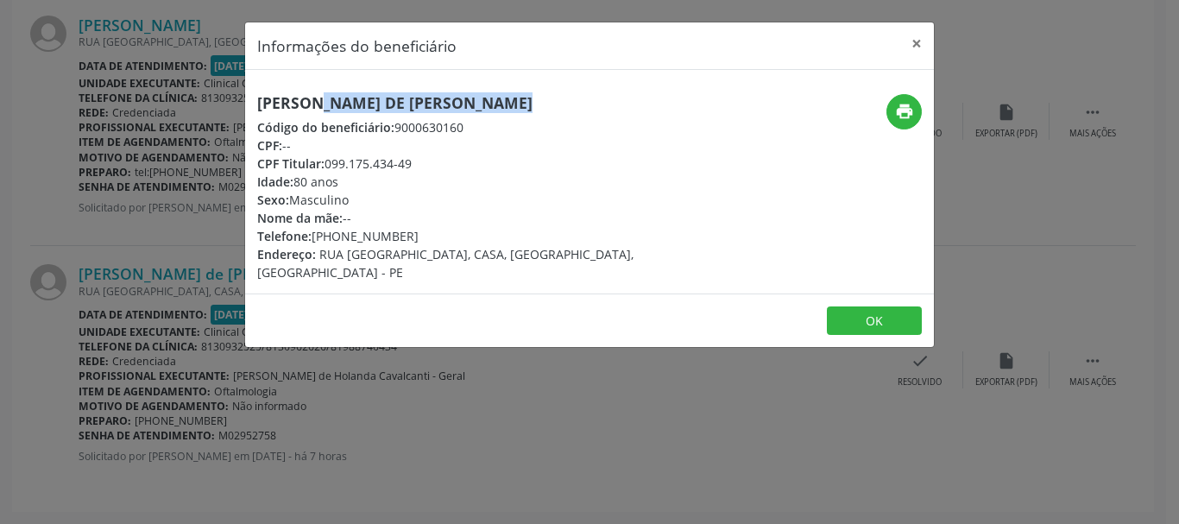
drag, startPoint x: 574, startPoint y: 102, endPoint x: 328, endPoint y: 104, distance: 246.1
click at [339, 104] on h5 "[PERSON_NAME] de [PERSON_NAME]" at bounding box center [474, 103] width 435 height 18
drag, startPoint x: 539, startPoint y: 187, endPoint x: 453, endPoint y: 96, distance: 125.2
click at [452, 162] on div "[PERSON_NAME] de [PERSON_NAME] Código do beneficiário: 9000630160 CPF: -- CPF T…" at bounding box center [474, 187] width 435 height 187
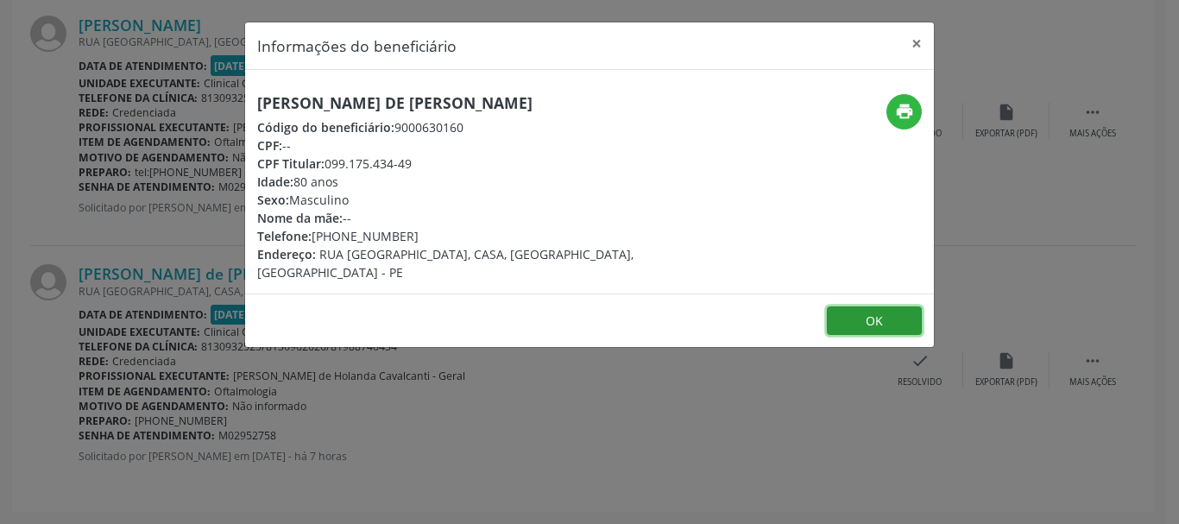
click at [856, 319] on button "OK" at bounding box center [874, 320] width 95 height 29
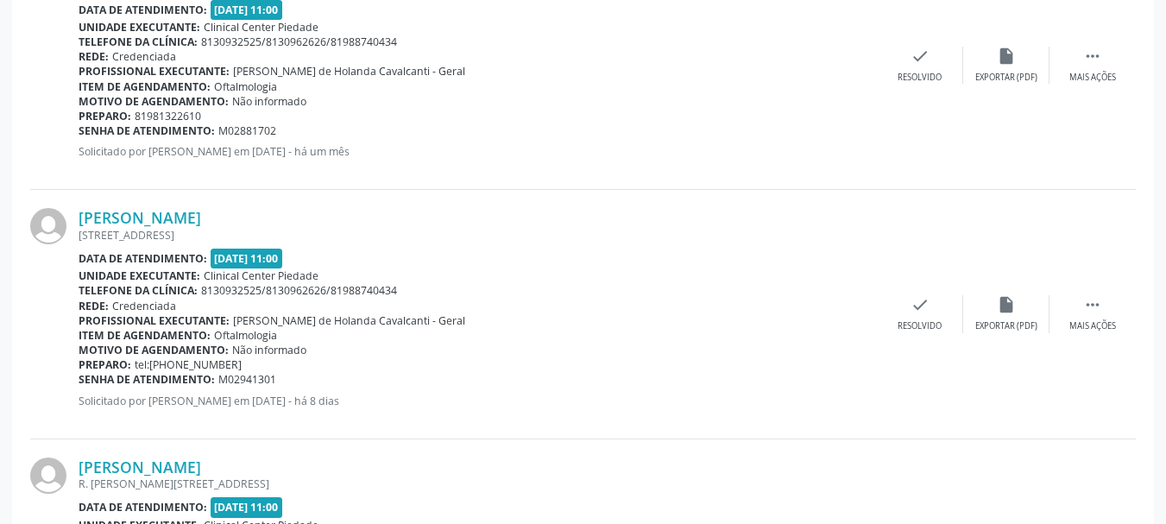
scroll to position [318, 0]
